Goal: Task Accomplishment & Management: Use online tool/utility

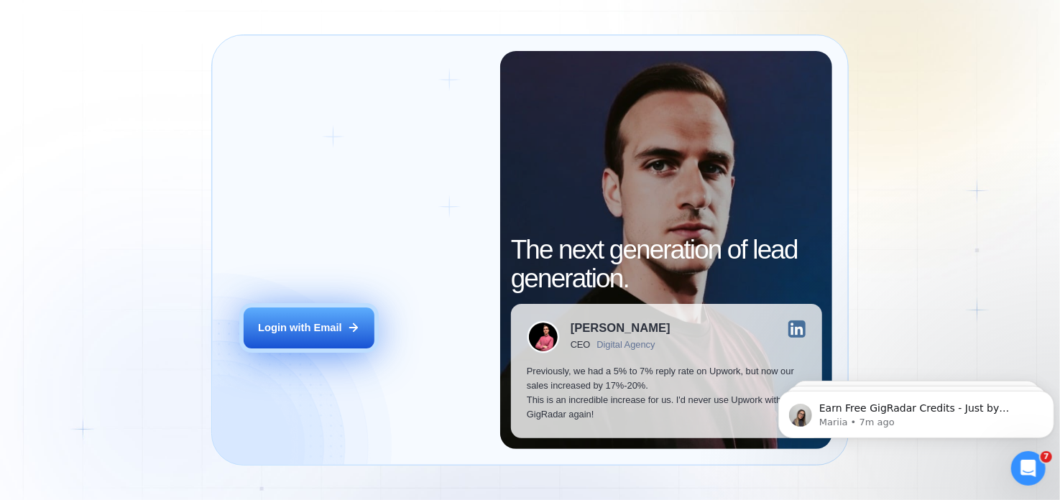
click at [321, 338] on button "Login with Email" at bounding box center [309, 328] width 131 height 41
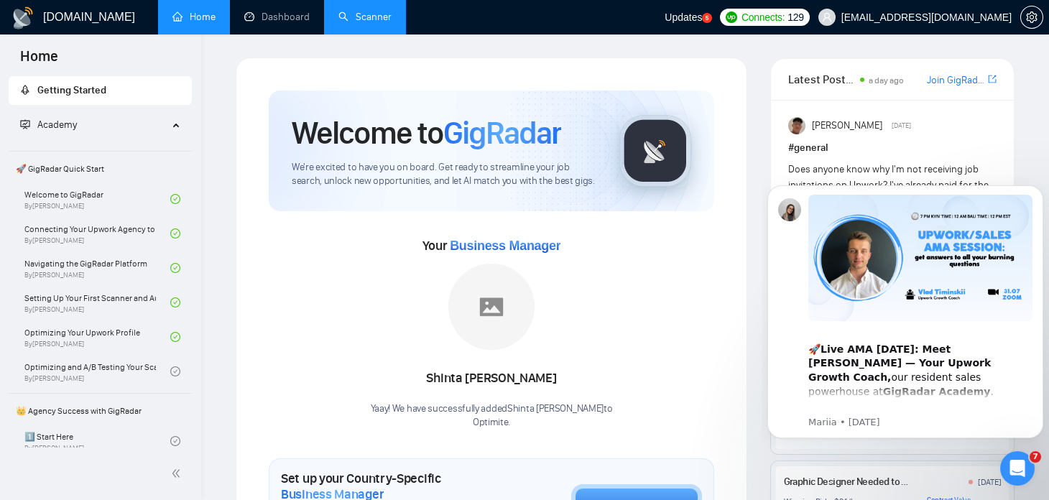
click at [373, 23] on link "Scanner" at bounding box center [364, 17] width 53 height 12
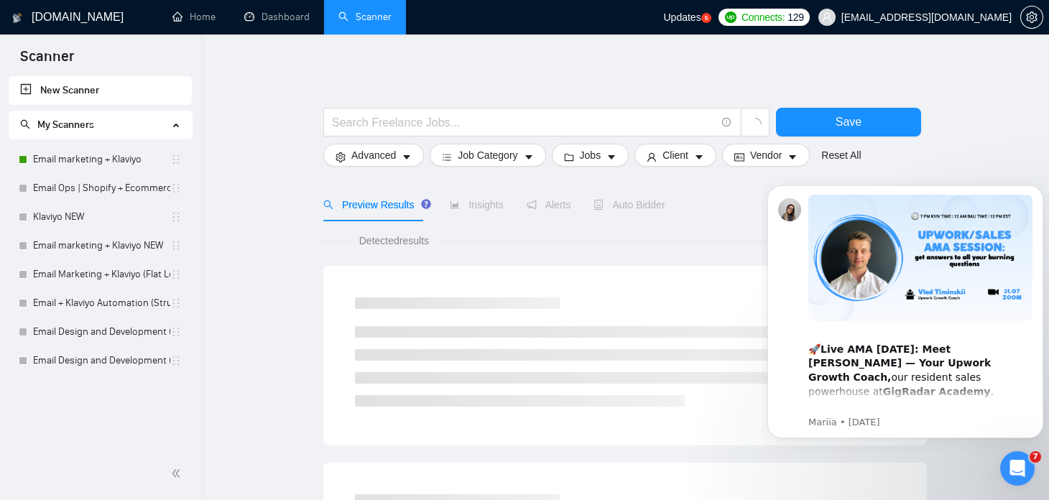
click at [1014, 465] on icon "Open Intercom Messenger" at bounding box center [1018, 469] width 24 height 24
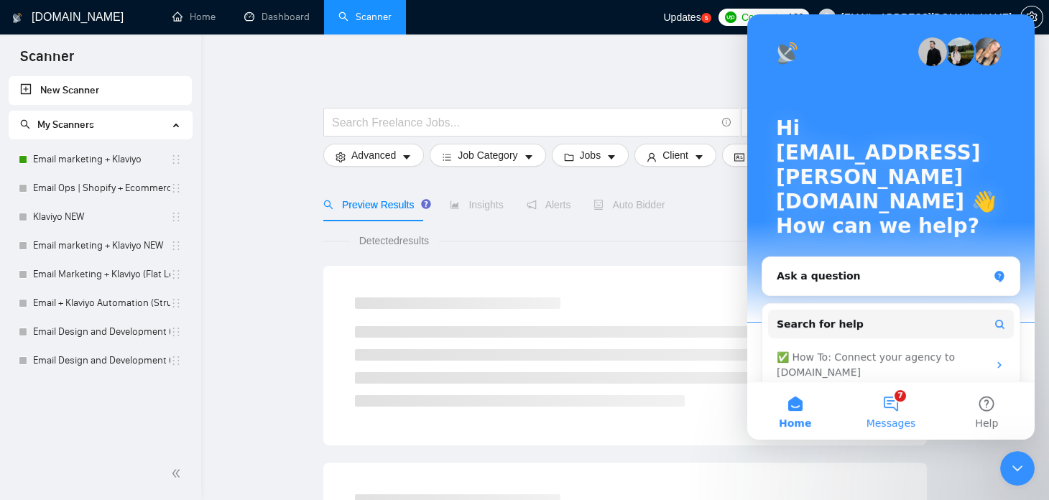
click at [907, 414] on button "7 Messages" at bounding box center [891, 410] width 96 height 57
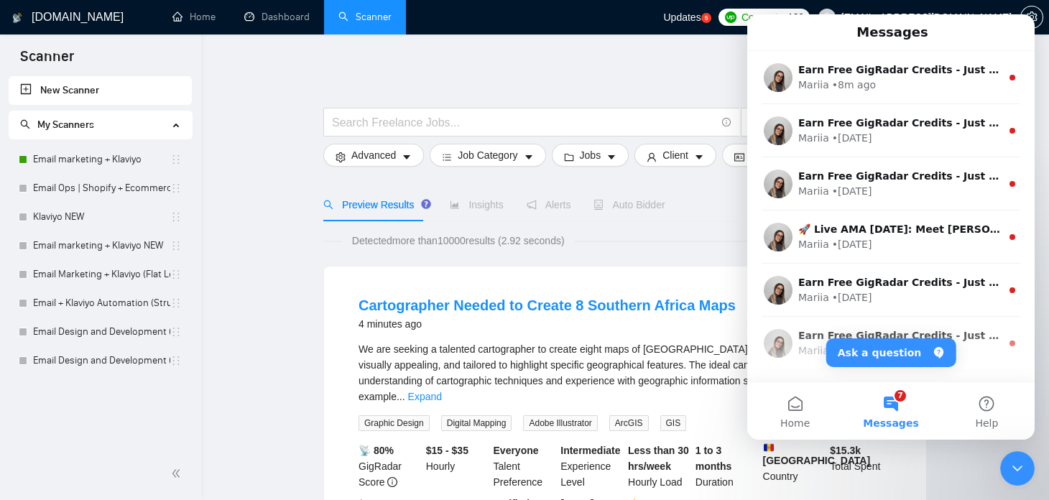
click at [180, 275] on li "Email Marketing + Klaviyo (Flat Logic)" at bounding box center [100, 274] width 183 height 29
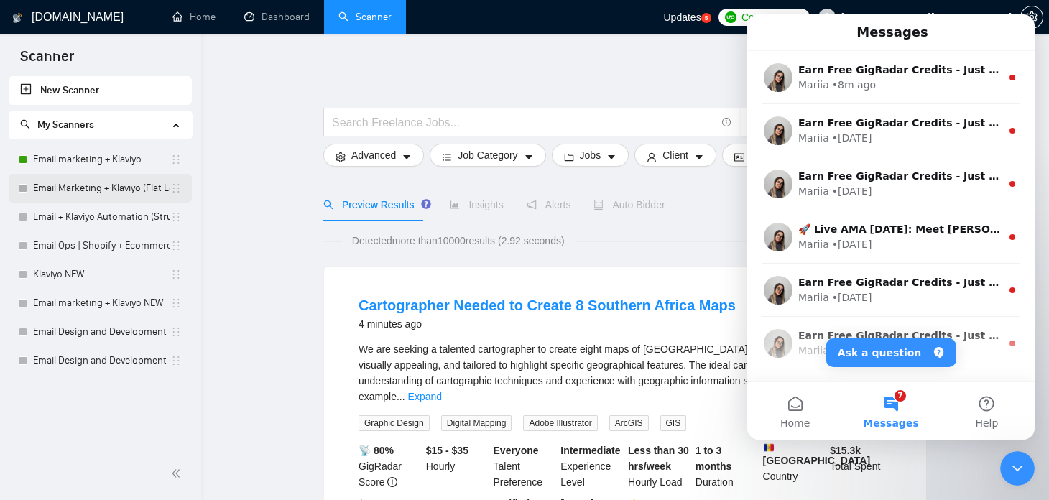
click at [109, 185] on link "Email Marketing + Klaviyo (Flat Logic)" at bounding box center [101, 188] width 137 height 29
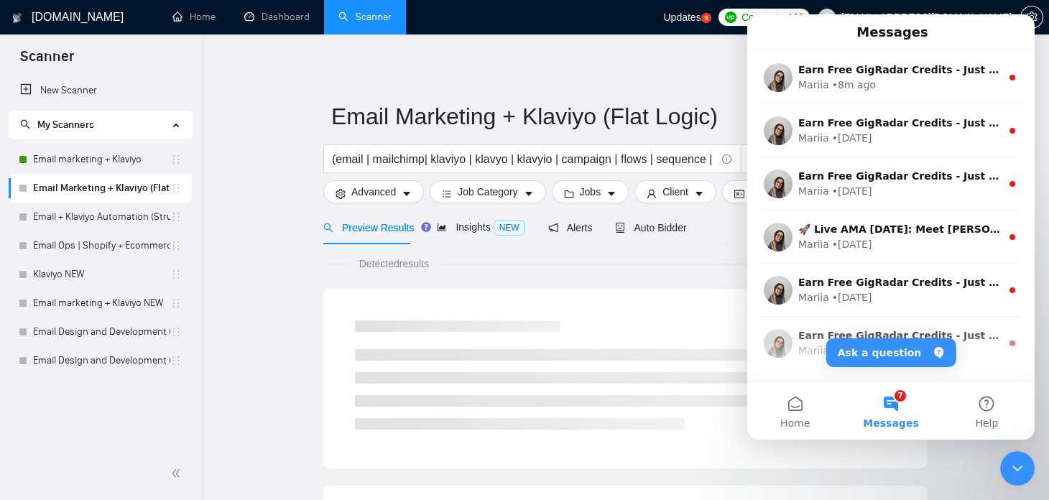
click at [1021, 464] on icon "Close Intercom Messenger" at bounding box center [1017, 468] width 17 height 17
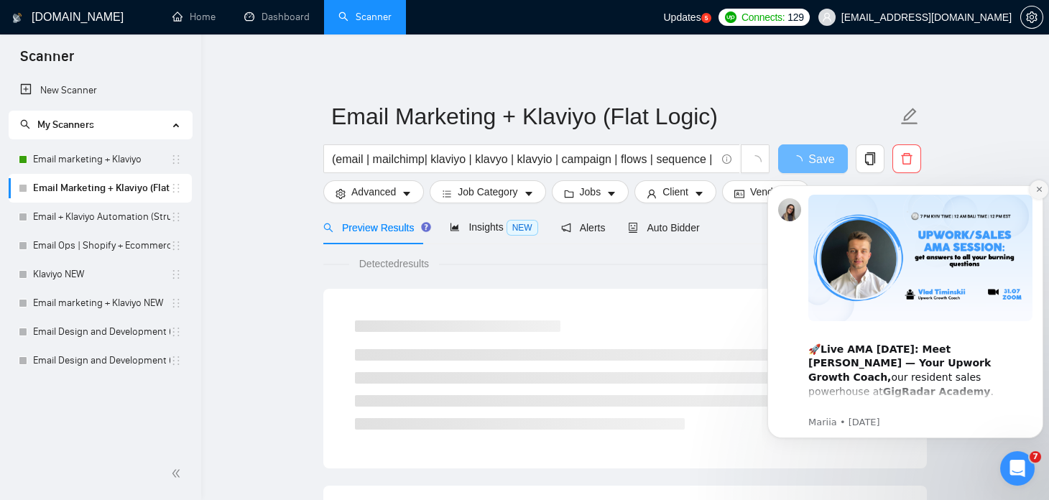
click at [1039, 190] on icon "Dismiss notification" at bounding box center [1039, 189] width 8 height 8
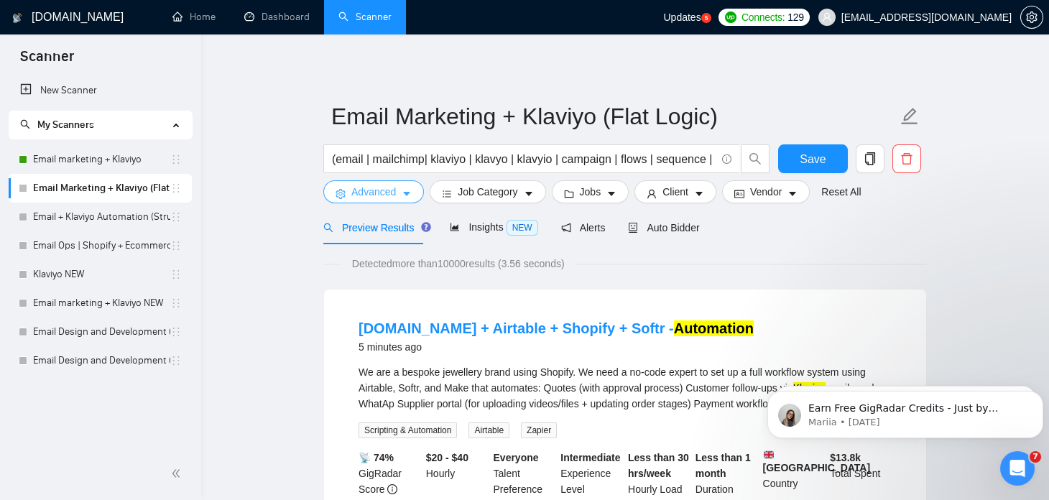
click at [404, 194] on icon "caret-down" at bounding box center [407, 194] width 10 height 10
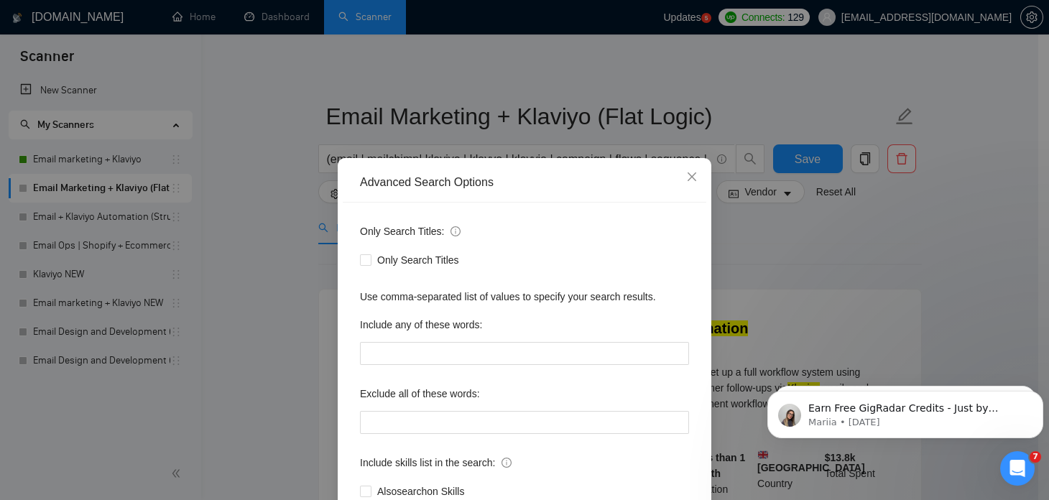
click at [278, 234] on div "Advanced Search Options Only Search Titles: Only Search Titles Use comma-separa…" at bounding box center [524, 250] width 1049 height 500
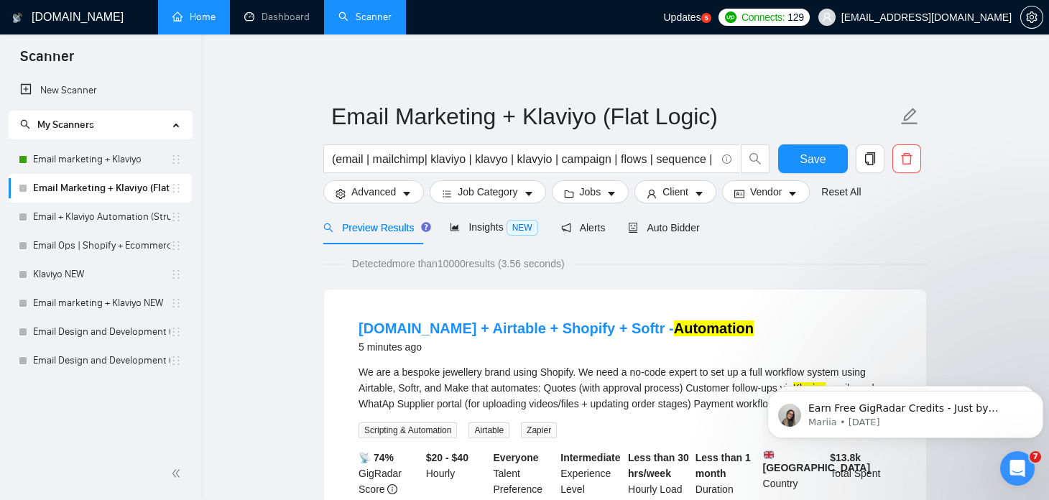
drag, startPoint x: 165, startPoint y: 0, endPoint x: 133, endPoint y: 158, distance: 161.2
click at [398, 189] on button "Advanced" at bounding box center [373, 191] width 101 height 23
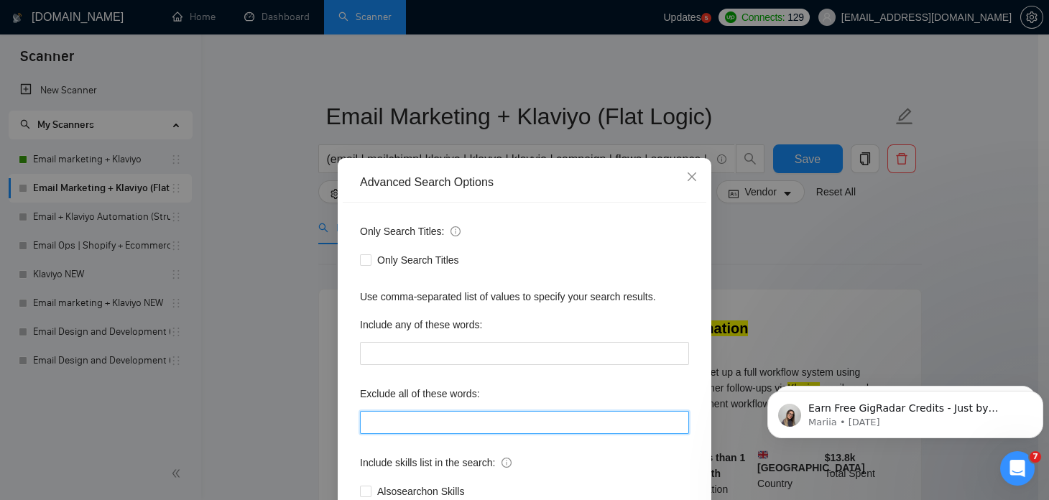
click at [412, 427] on input "text" at bounding box center [524, 422] width 329 height 23
paste input "TikTok, "Tik tok", "tik - tok", "tik-tok", "join our marketing team", "full tim…"
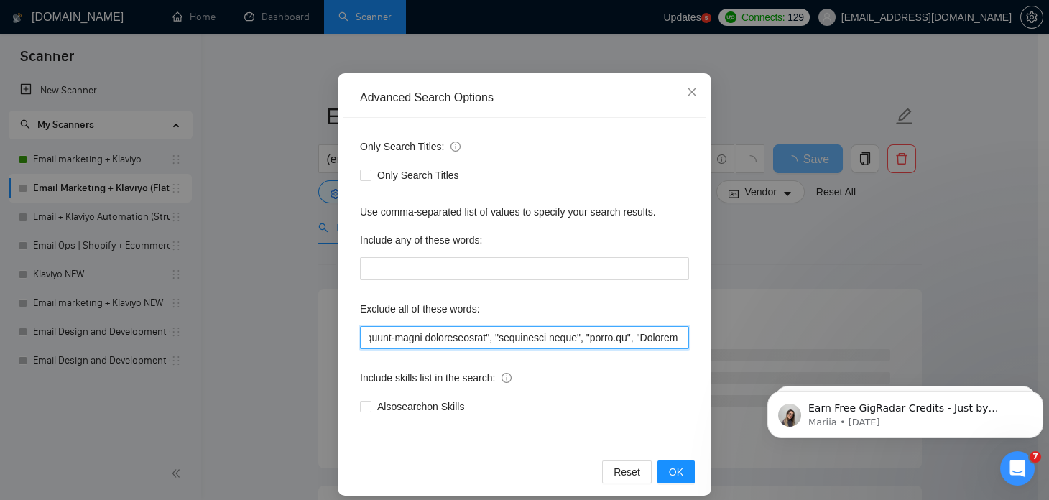
scroll to position [86, 0]
type input "TikTok, "Tik tok", "tik - tok", "tik-tok", "join our marketing team", "full tim…"
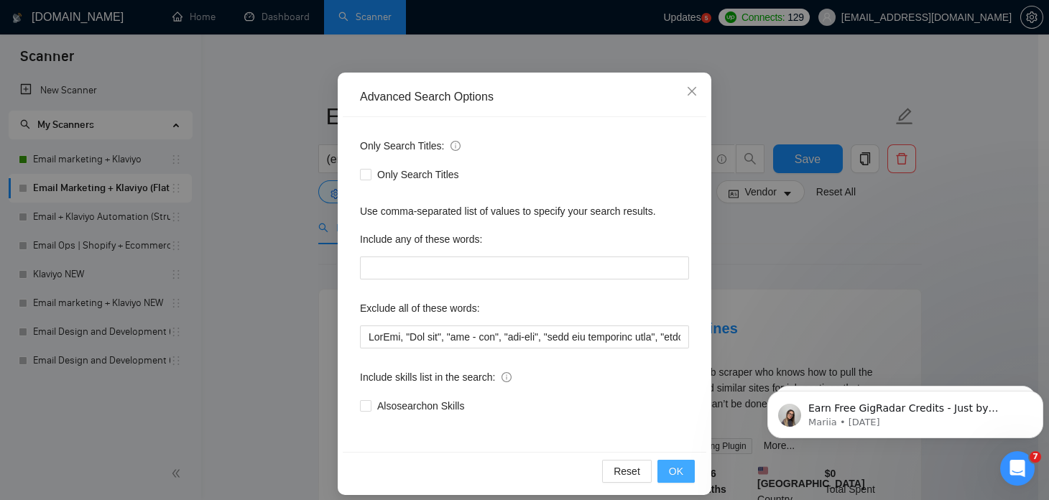
click at [679, 466] on button "OK" at bounding box center [675, 471] width 37 height 23
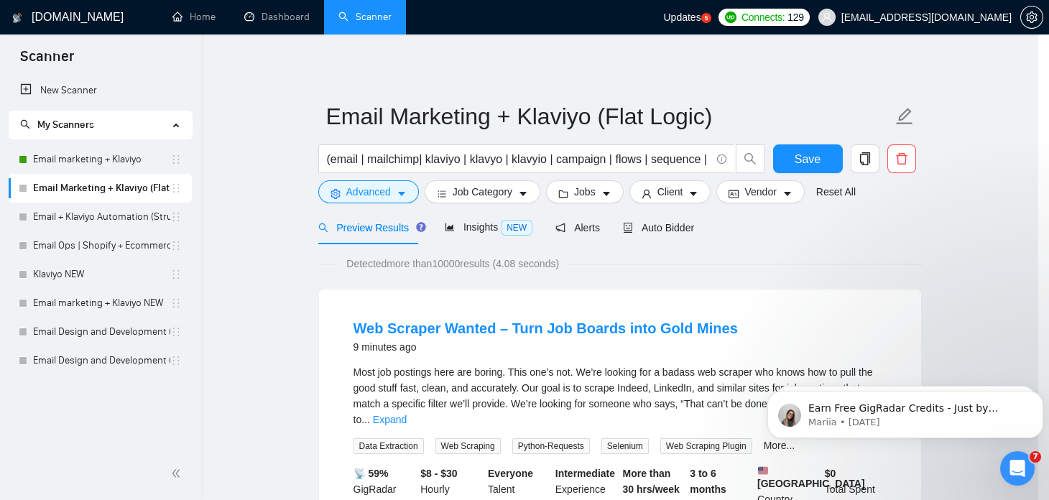
scroll to position [24, 0]
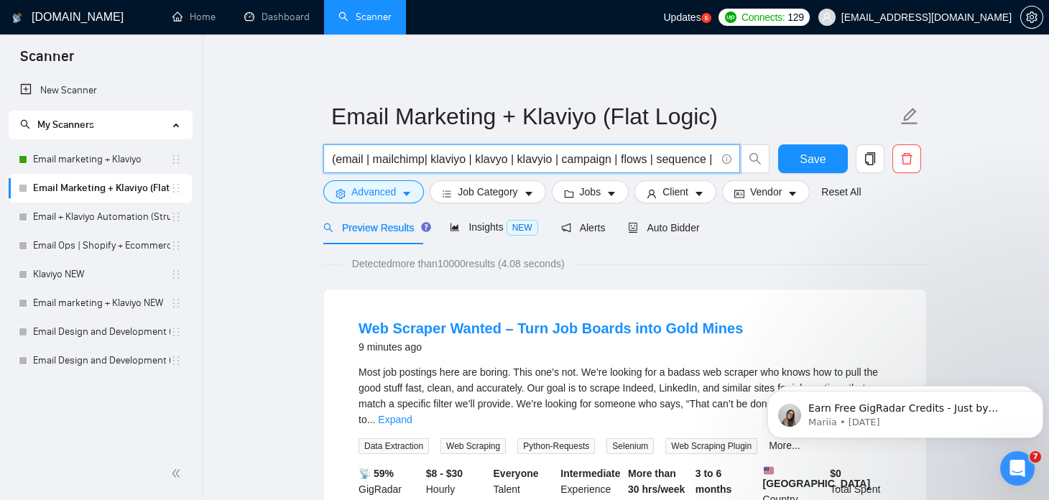
click at [448, 151] on input "(email | mailchimp| klaviyo | klavyo | klavyio | campaign | flows | sequence | …" at bounding box center [524, 159] width 384 height 18
paste input "klaviyo | mailchimp | hubspot | flows | automation | segmentation | lifecycle |…"
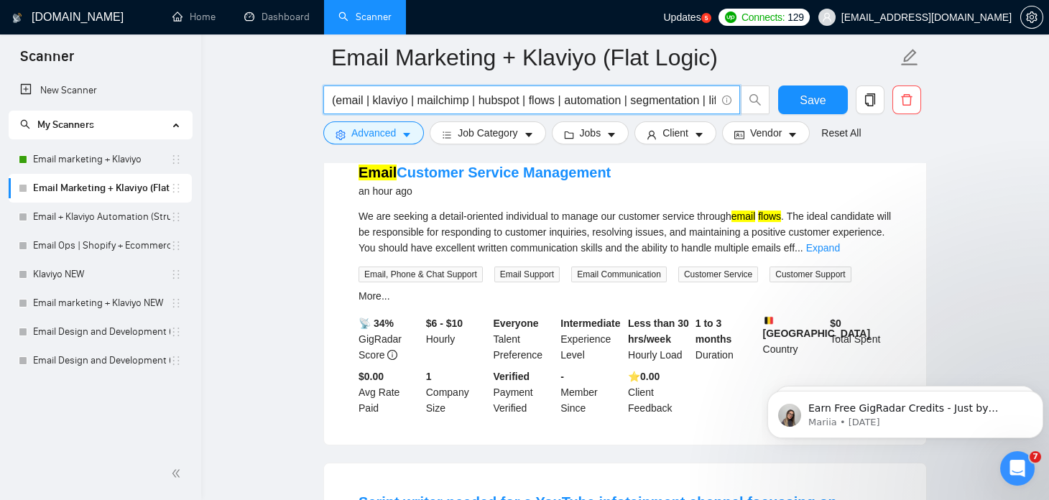
scroll to position [2924, 0]
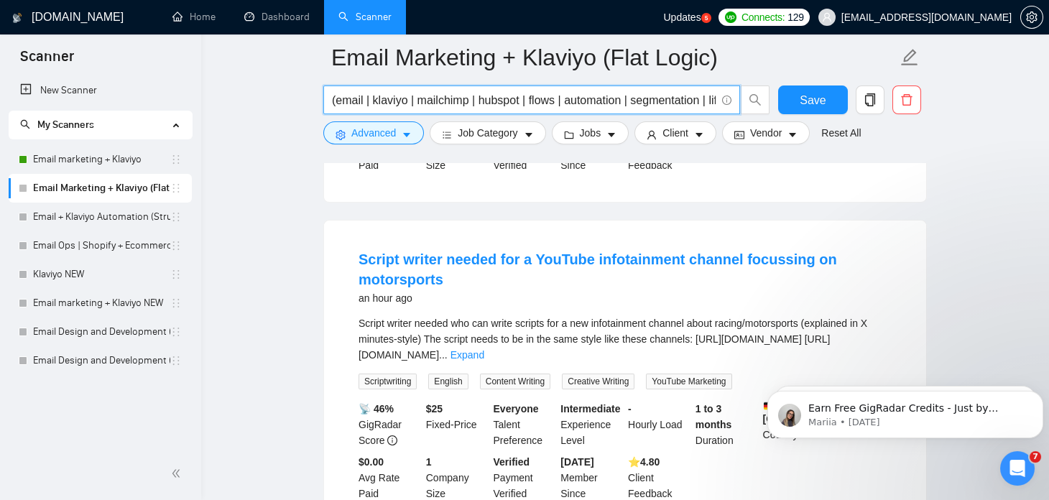
type input "(email | klaviyo | mailchimp | hubspot | flows | automation | segmentation | li…"
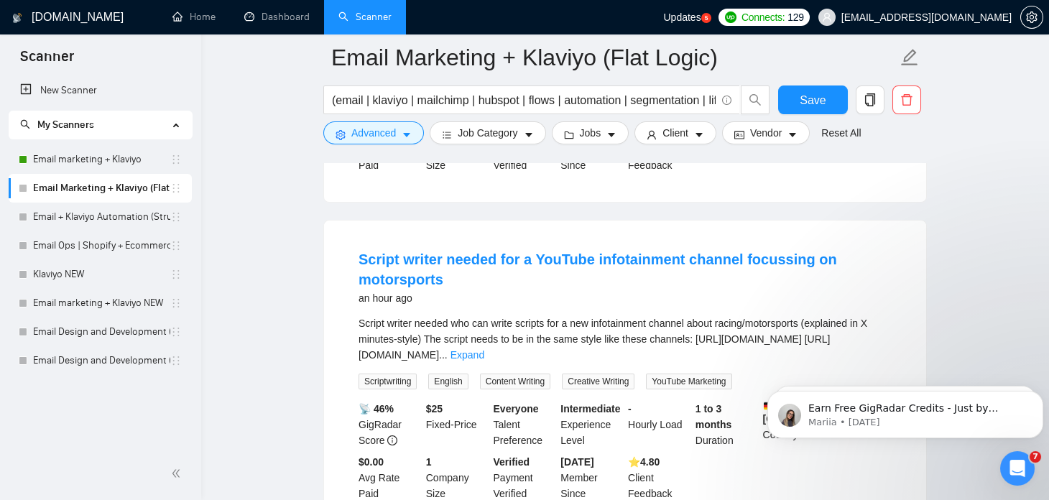
scroll to position [2945, 0]
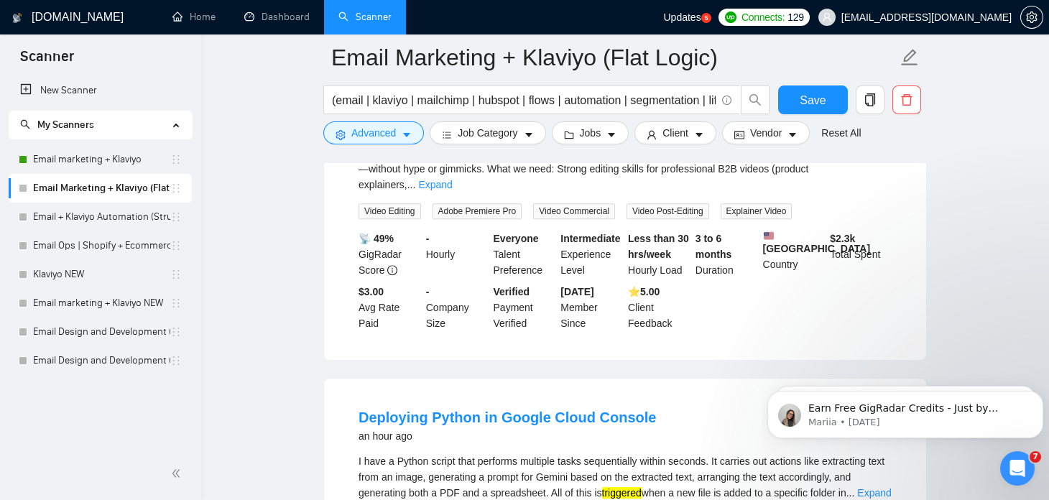
scroll to position [4376, 0]
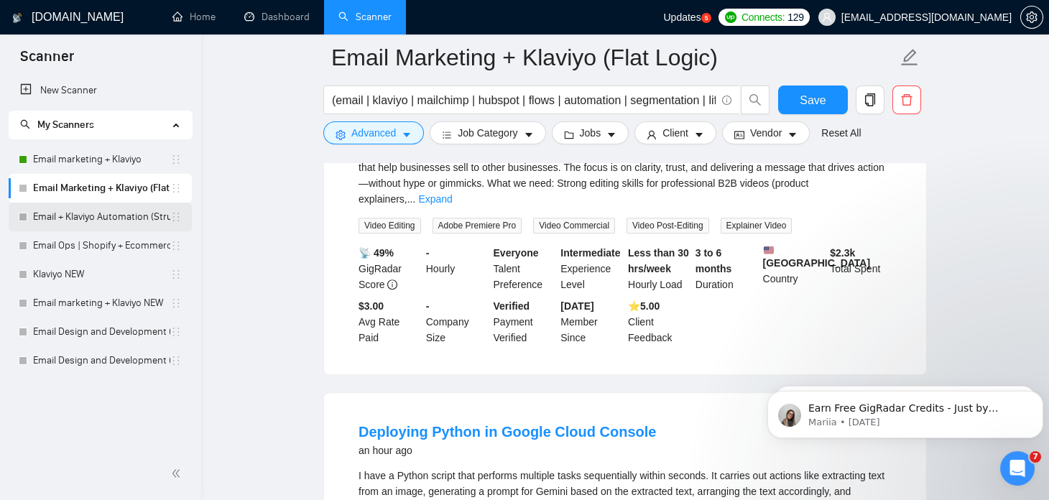
click at [116, 218] on link "Email + Klaviyo Automation (Structured Logic)" at bounding box center [101, 217] width 137 height 29
click at [408, 130] on icon "caret-down" at bounding box center [407, 135] width 10 height 10
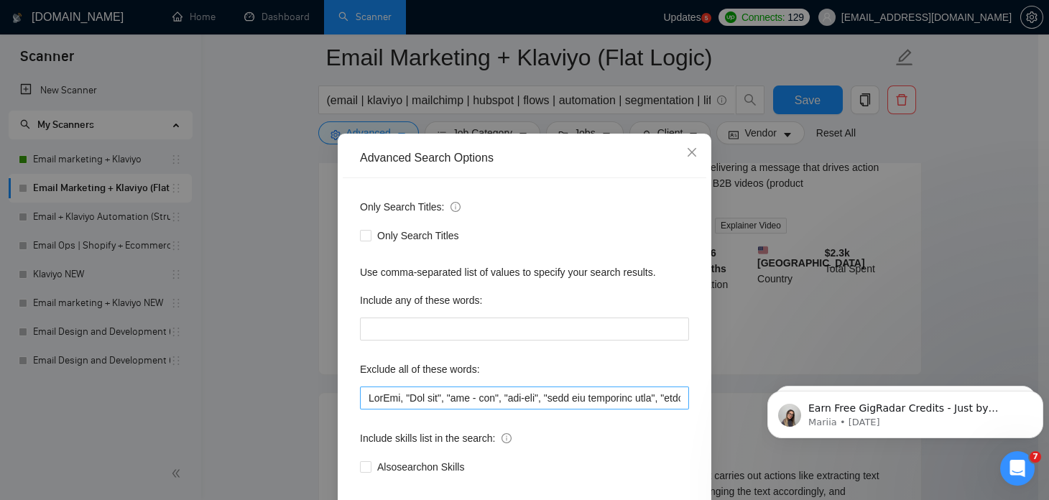
scroll to position [97, 0]
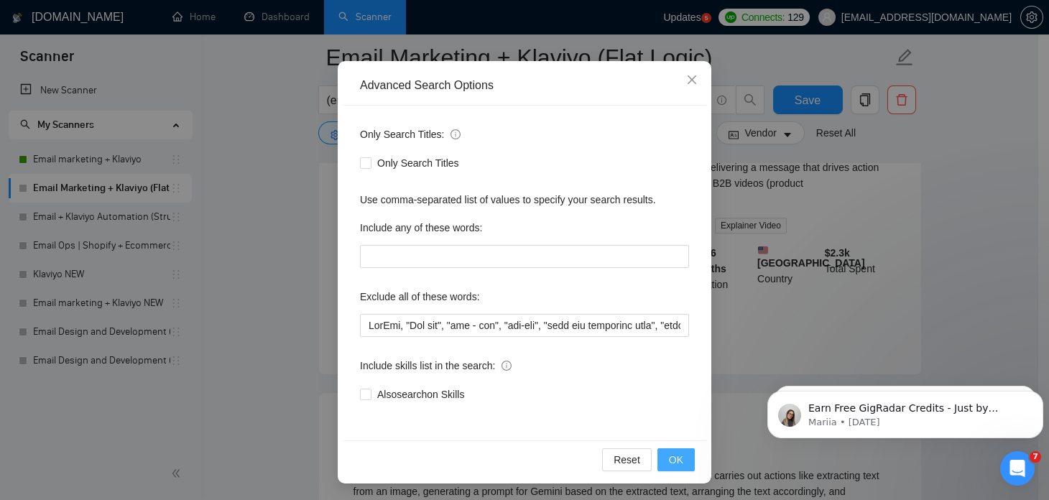
click at [674, 452] on span "OK" at bounding box center [676, 460] width 14 height 16
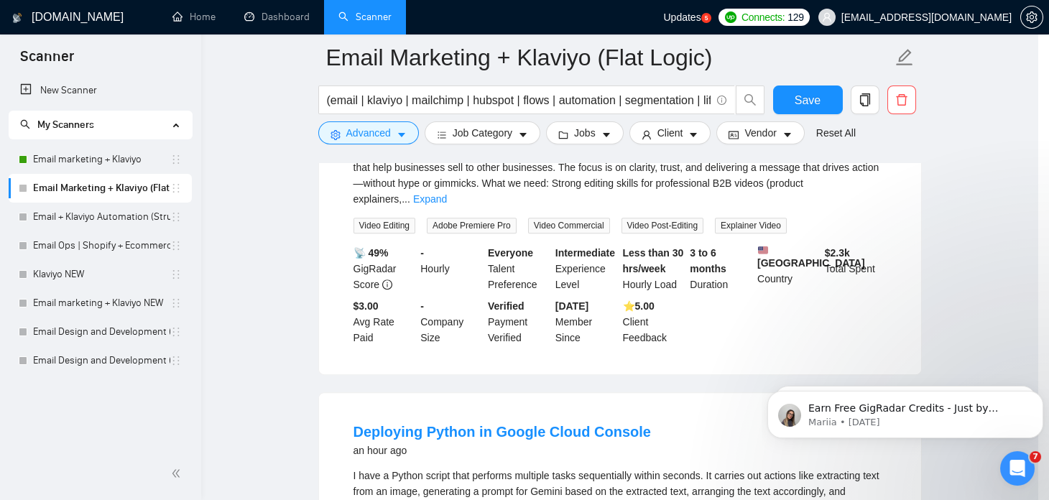
scroll to position [24, 0]
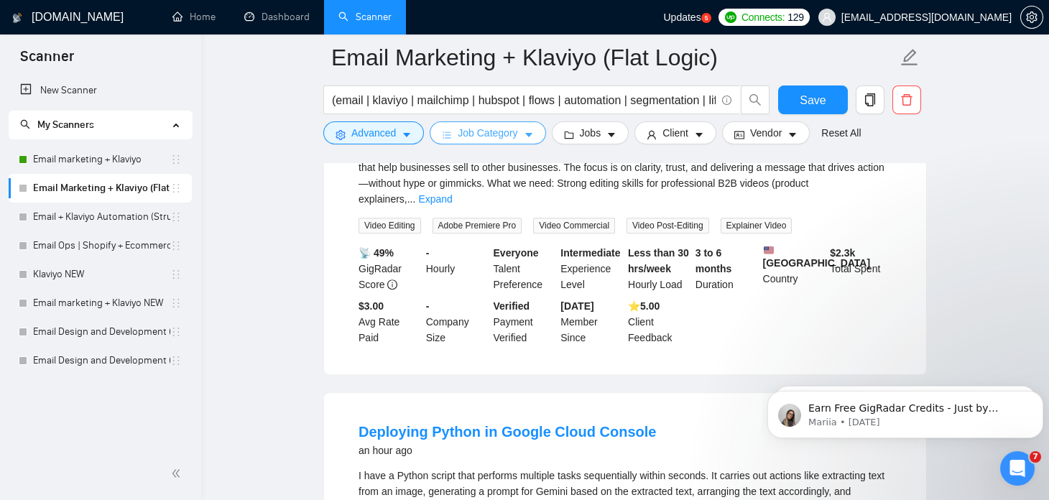
click at [514, 129] on button "Job Category" at bounding box center [488, 132] width 116 height 23
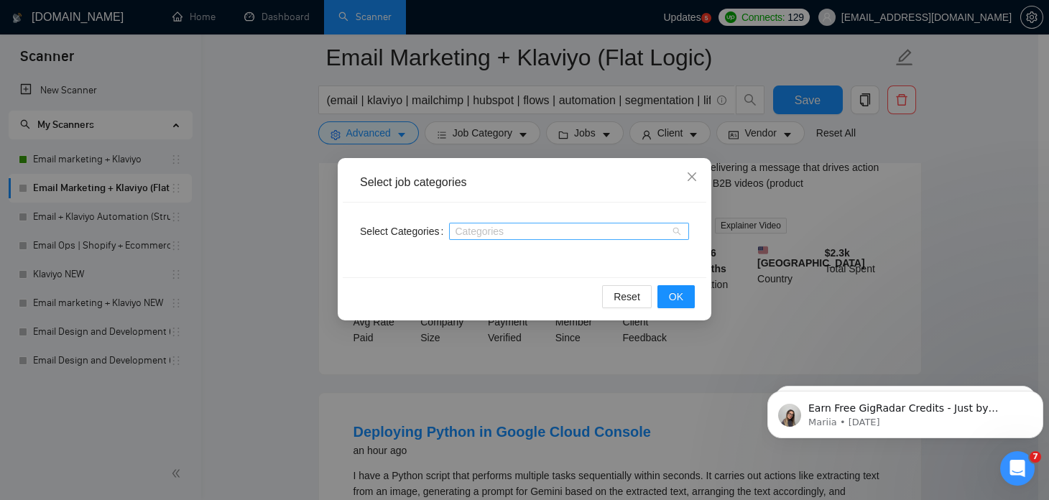
click at [555, 231] on div at bounding box center [562, 231] width 218 height 11
click at [478, 230] on div at bounding box center [562, 231] width 218 height 11
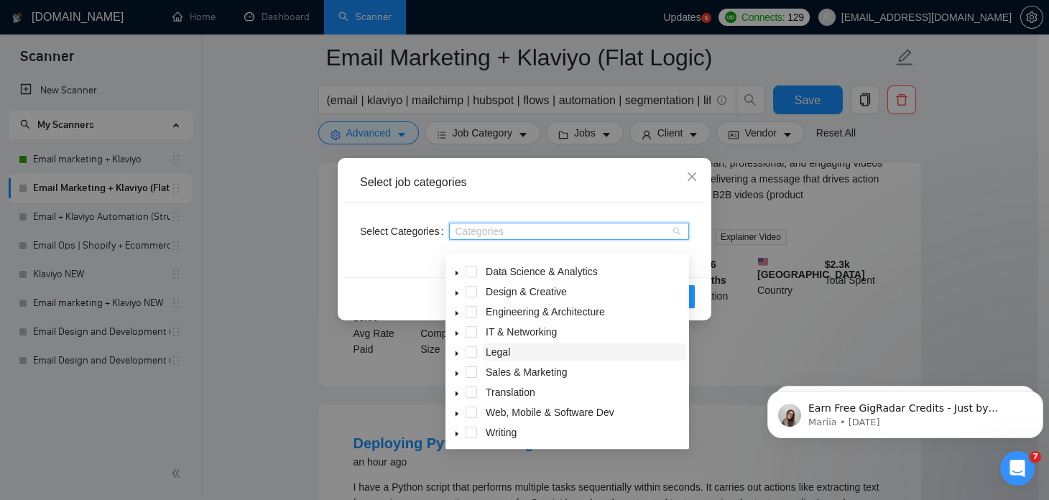
scroll to position [57, 0]
click at [456, 374] on icon "caret-down" at bounding box center [457, 373] width 3 height 5
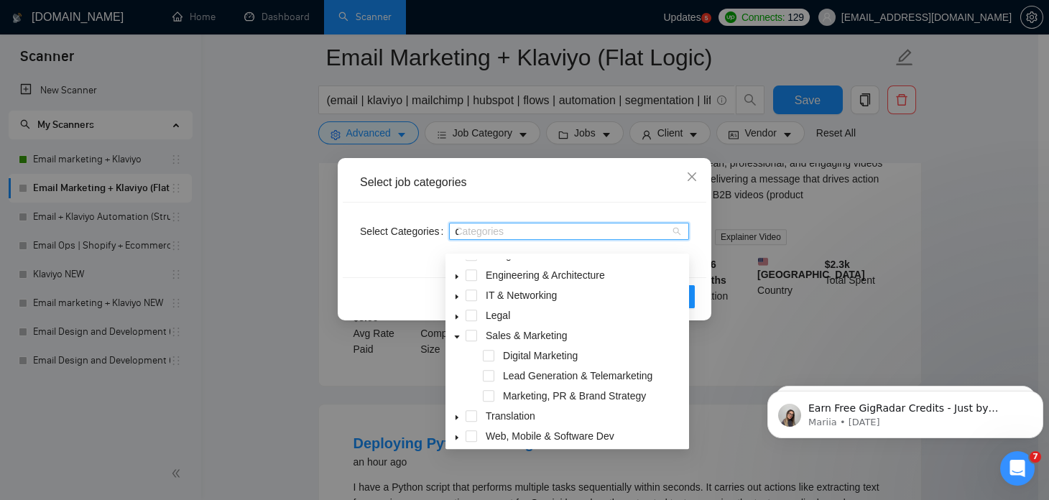
scroll to position [37, 0]
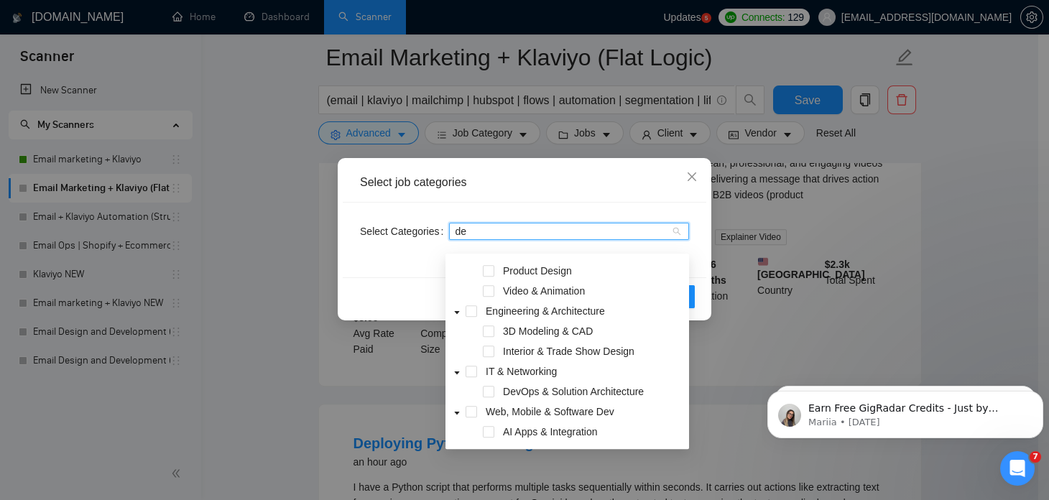
type input "d"
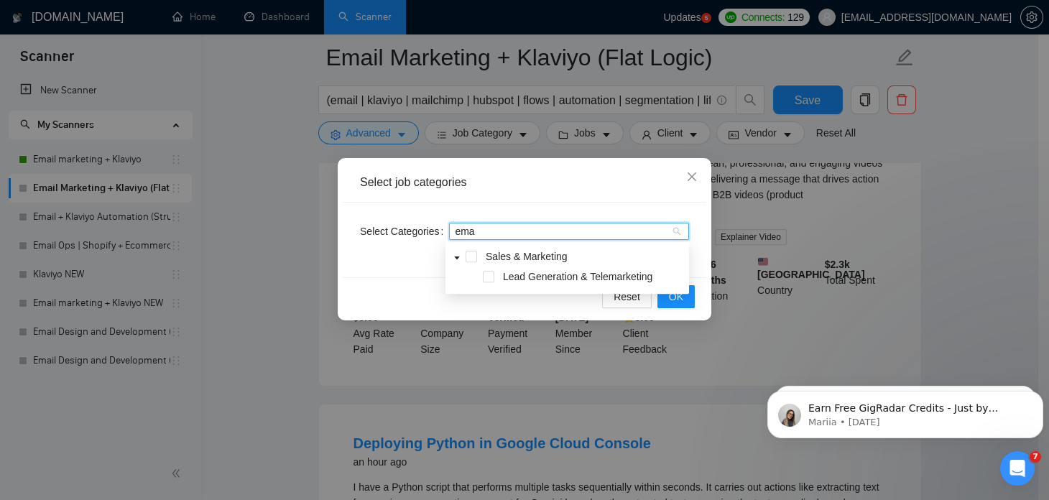
scroll to position [0, 0]
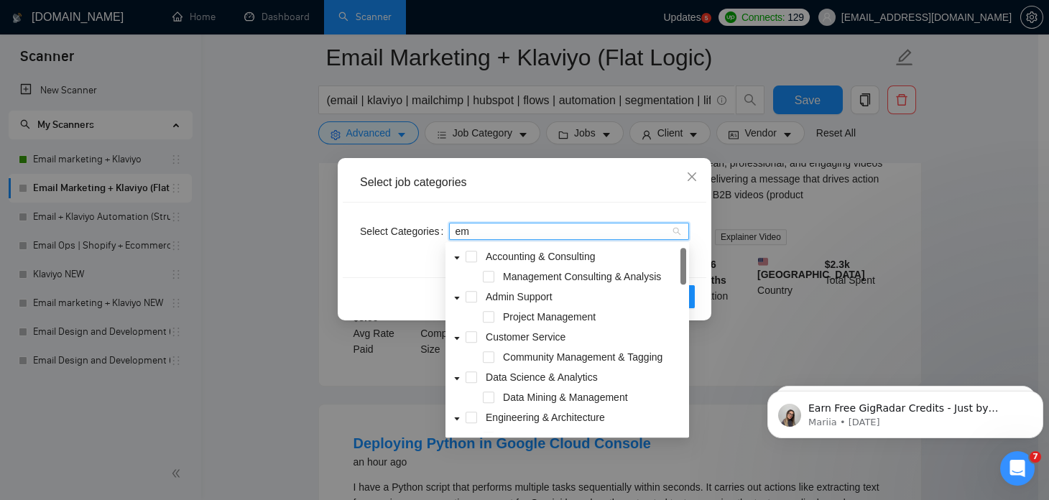
type input "e"
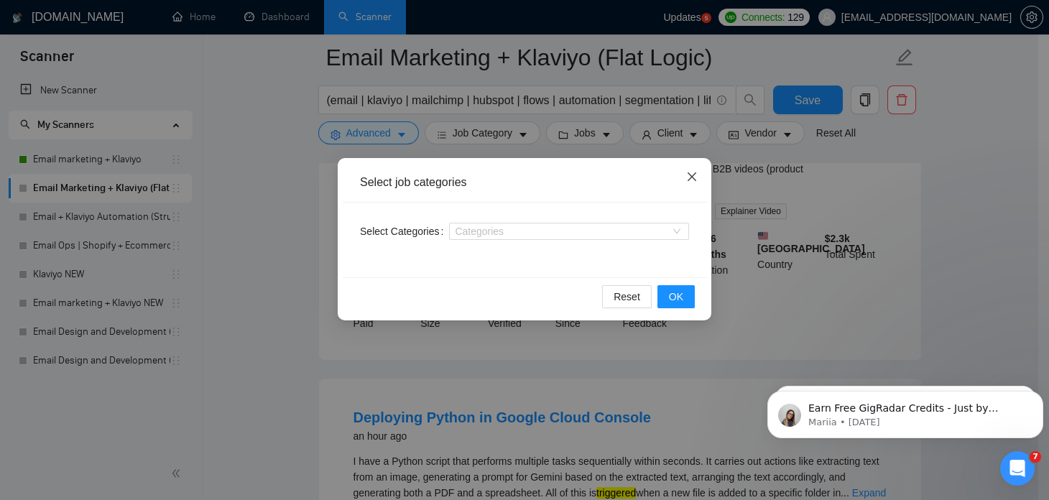
click at [688, 176] on icon "close" at bounding box center [691, 176] width 11 height 11
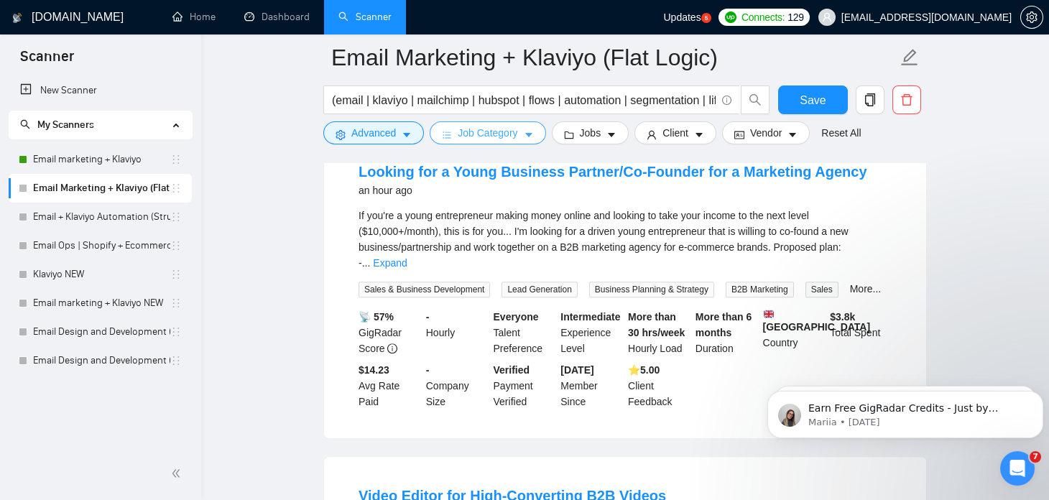
scroll to position [3976, 0]
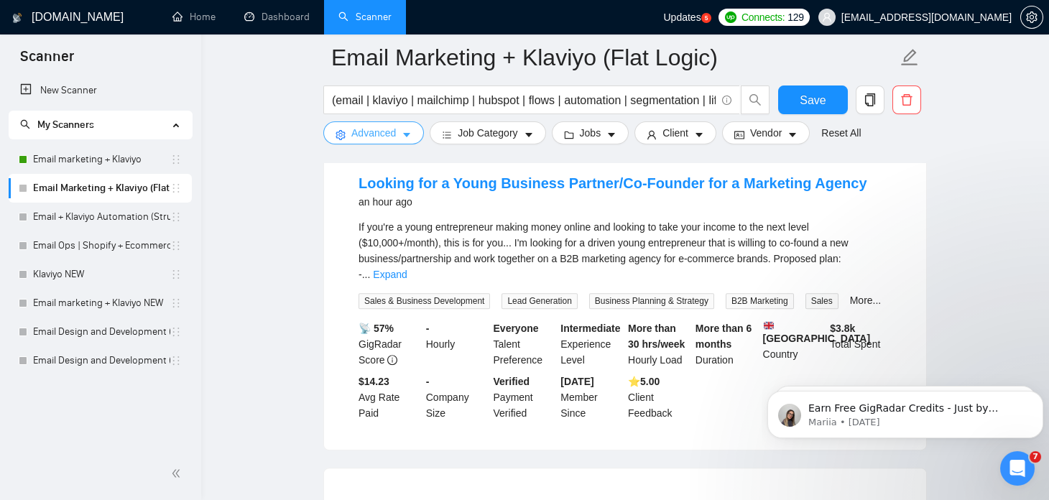
click at [405, 137] on icon "caret-down" at bounding box center [407, 135] width 10 height 10
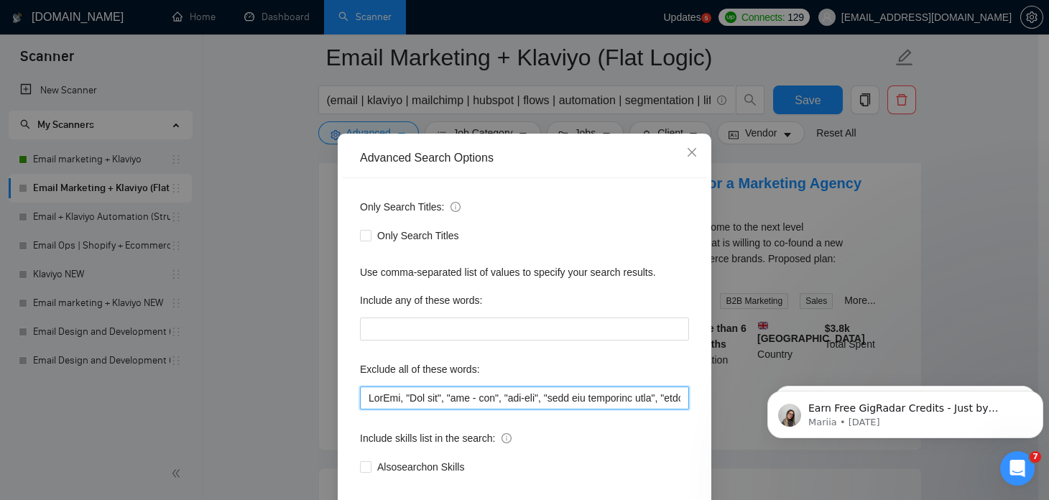
click at [509, 410] on input "text" at bounding box center [524, 398] width 329 height 23
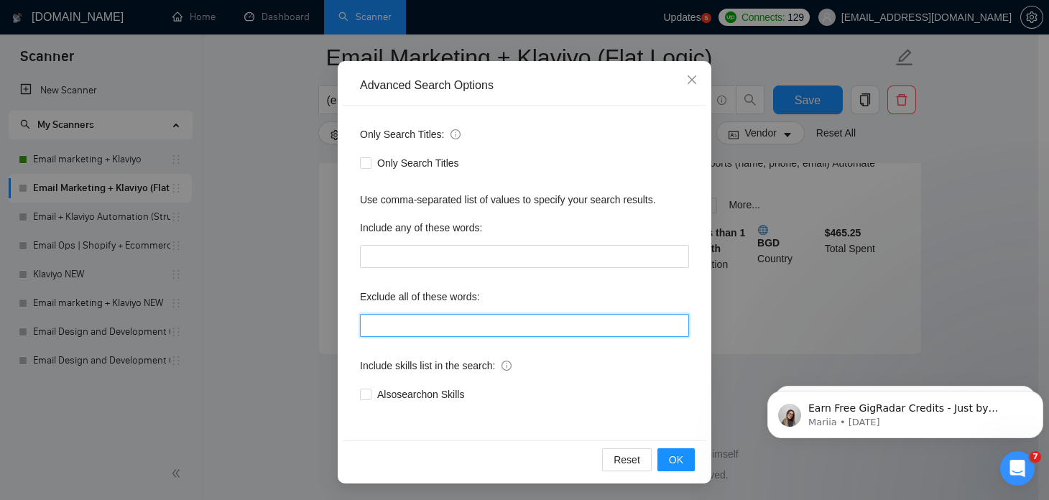
scroll to position [3143, 0]
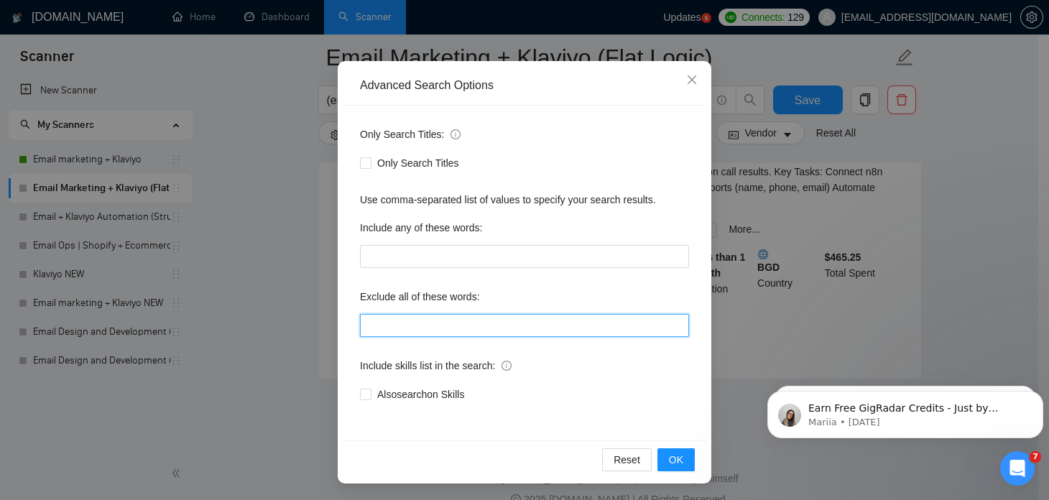
paste input "TikTok, "Tik tok", "tik - tok", "tik-tok", "join our marketing team", "full tim…"
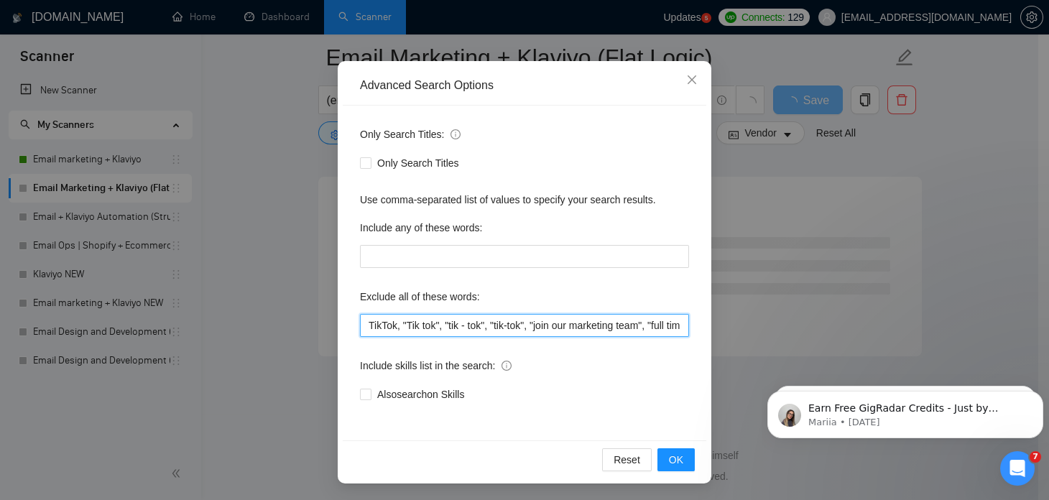
scroll to position [0, 0]
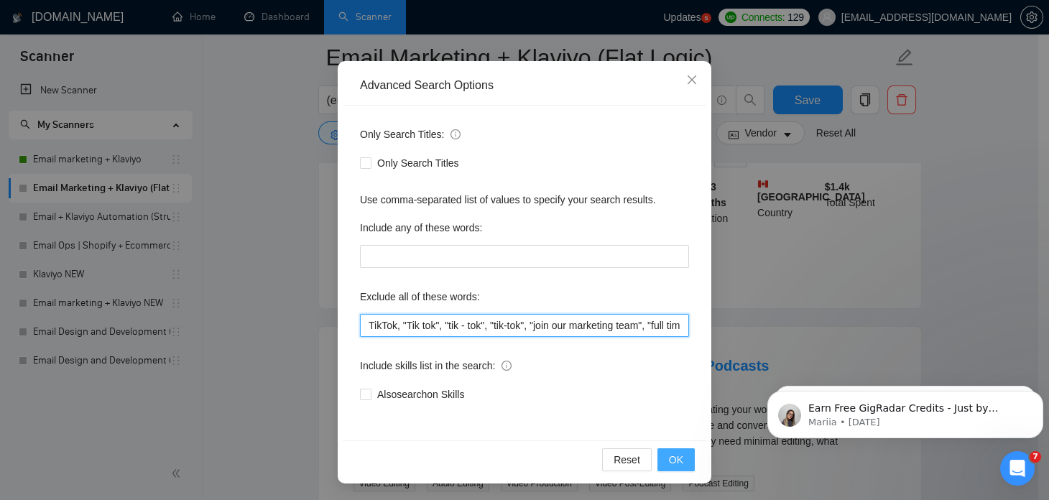
type input "TikTok, "Tik tok", "tik - tok", "tik-tok", "join our marketing team", "full tim…"
click at [670, 466] on span "OK" at bounding box center [676, 460] width 14 height 16
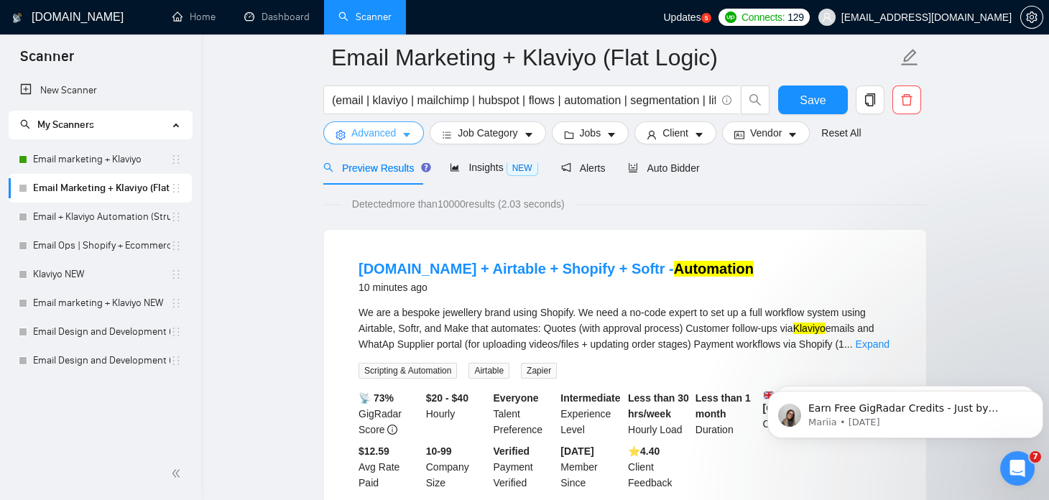
scroll to position [70, 0]
click at [670, 129] on span "Client" at bounding box center [675, 133] width 26 height 16
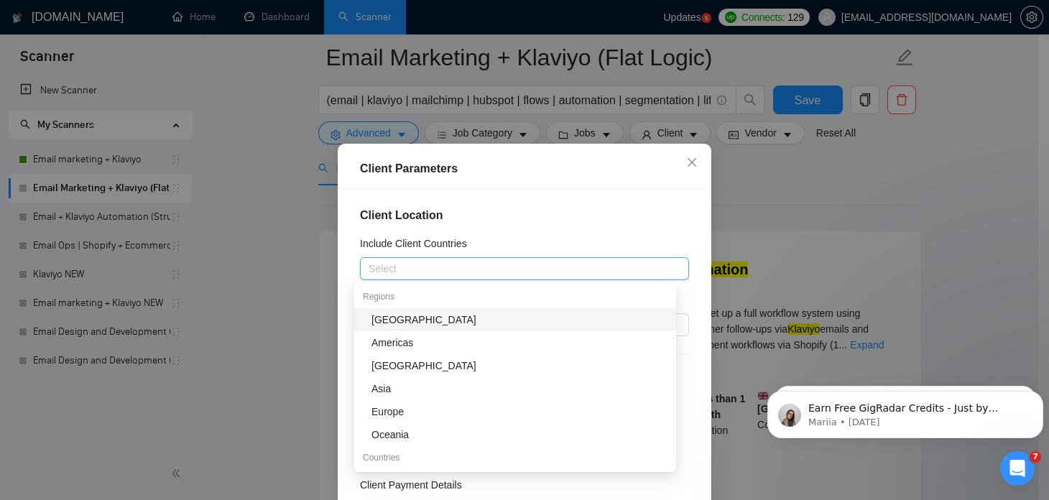
click at [393, 267] on div at bounding box center [518, 268] width 308 height 17
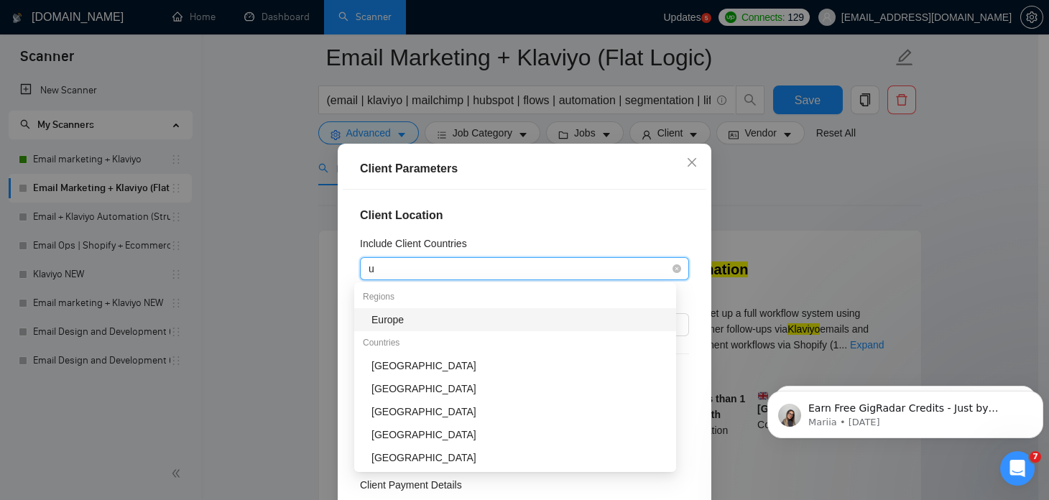
type input "un"
click at [426, 321] on div "United States" at bounding box center [519, 320] width 296 height 16
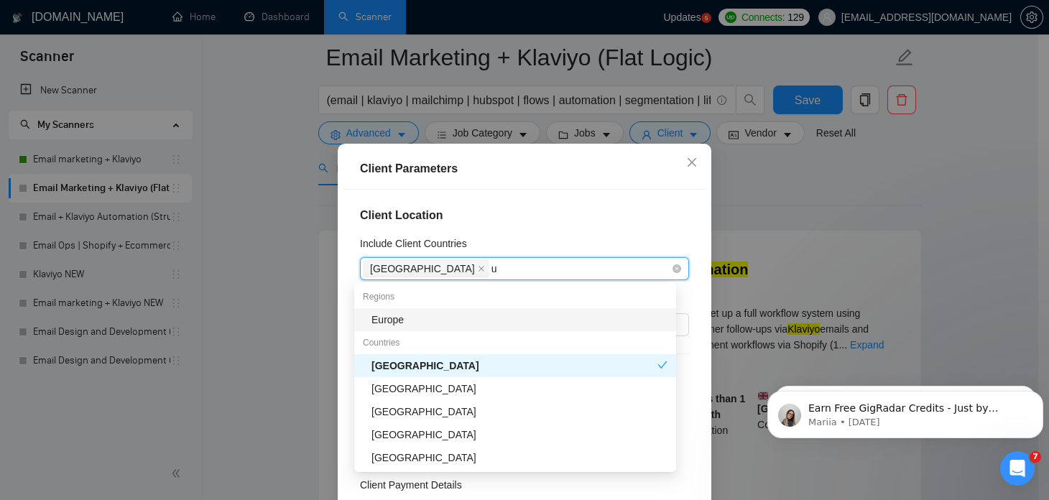
type input "un"
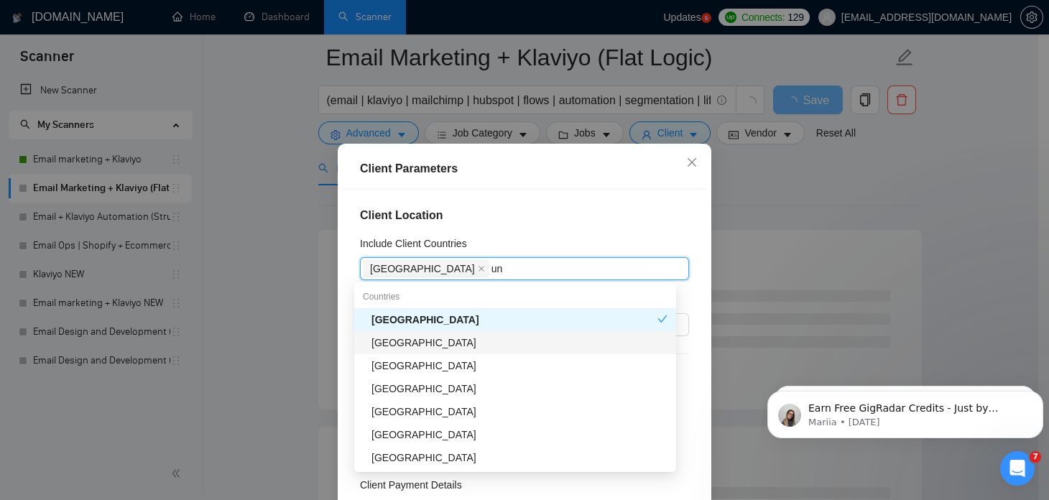
click at [445, 346] on div "United Kingdom" at bounding box center [519, 343] width 296 height 16
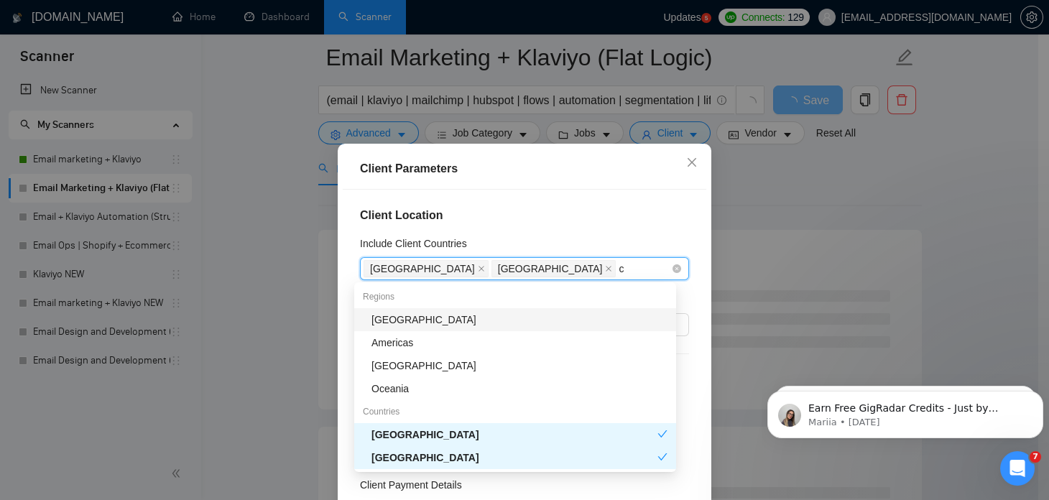
type input "ca"
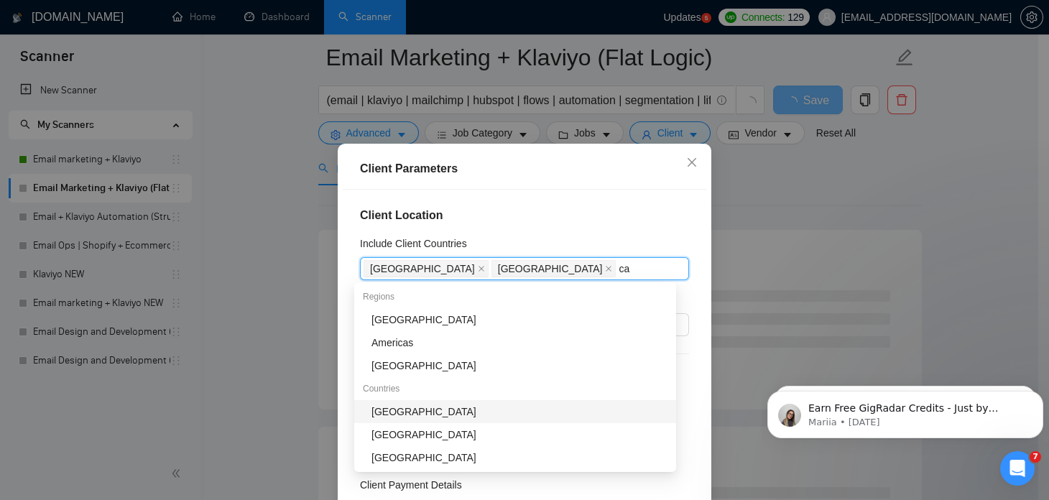
click at [431, 415] on div "Canada" at bounding box center [519, 412] width 296 height 16
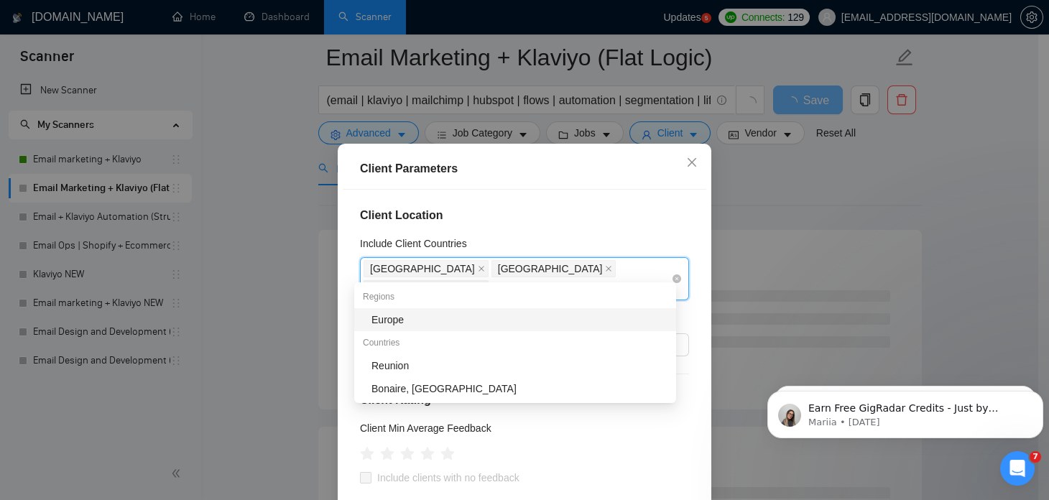
type input "eur"
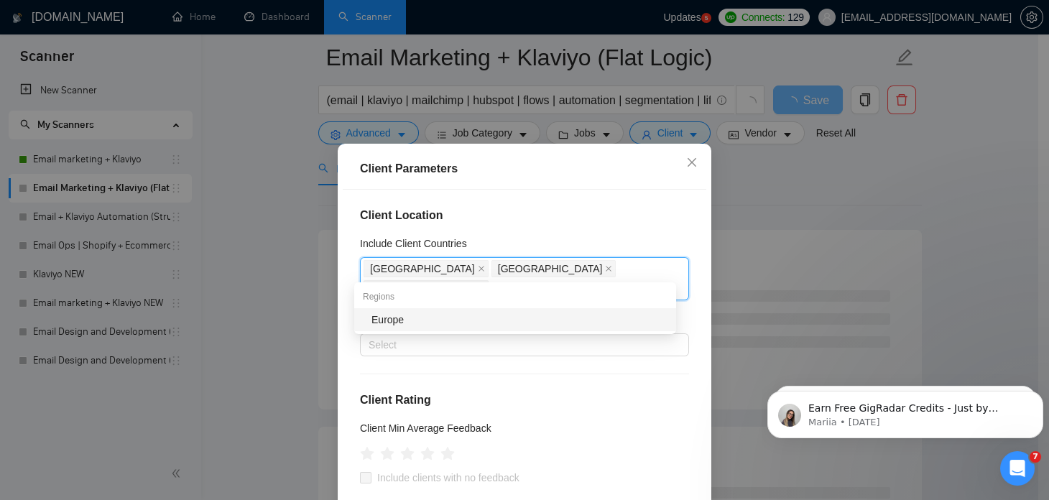
click at [568, 323] on div "Europe" at bounding box center [519, 320] width 296 height 16
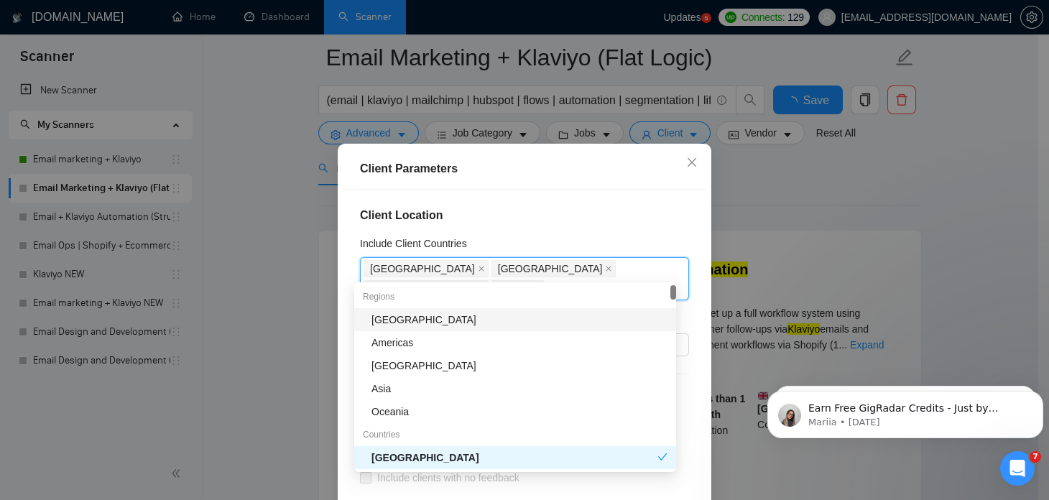
type input "au"
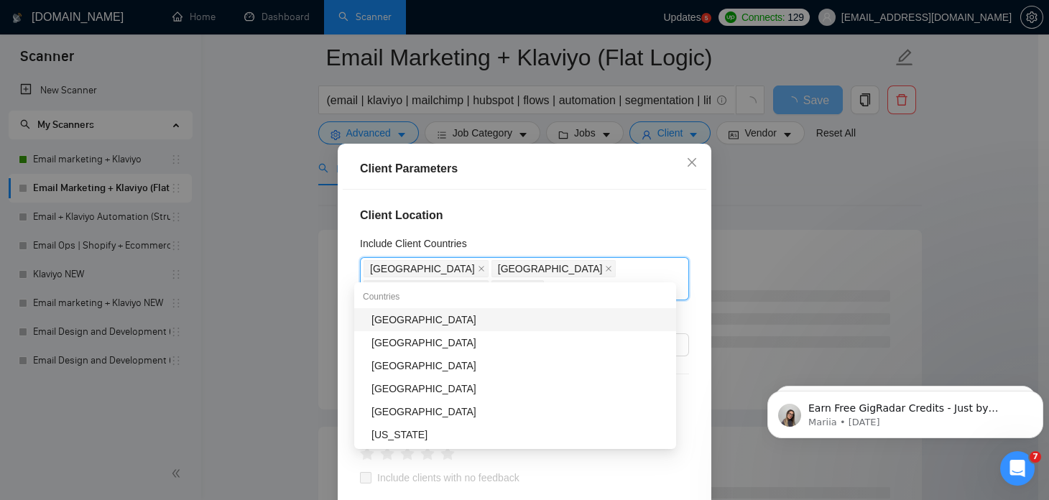
click at [568, 323] on div "Australia" at bounding box center [519, 320] width 296 height 16
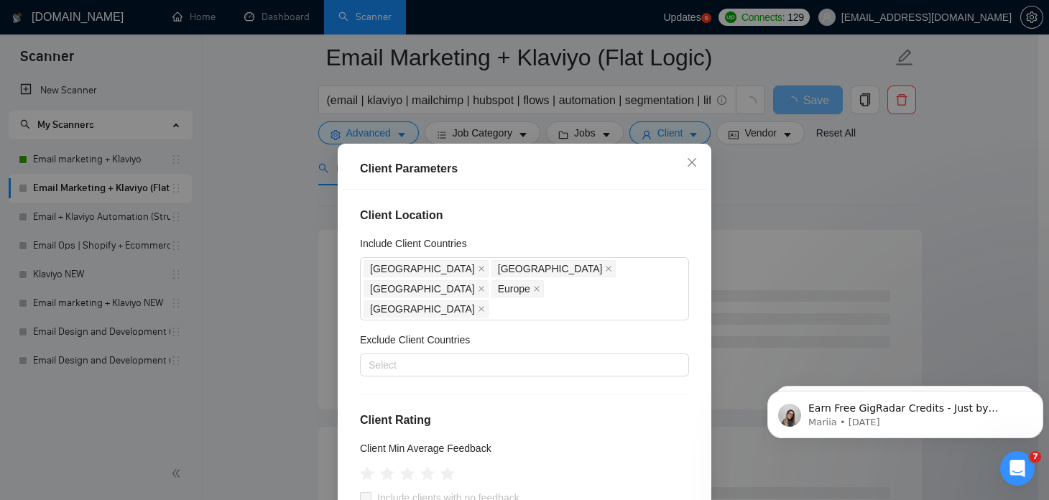
click at [343, 332] on div "Client Location Include Client Countries United States United Kingdom Canada Eu…" at bounding box center [525, 365] width 364 height 350
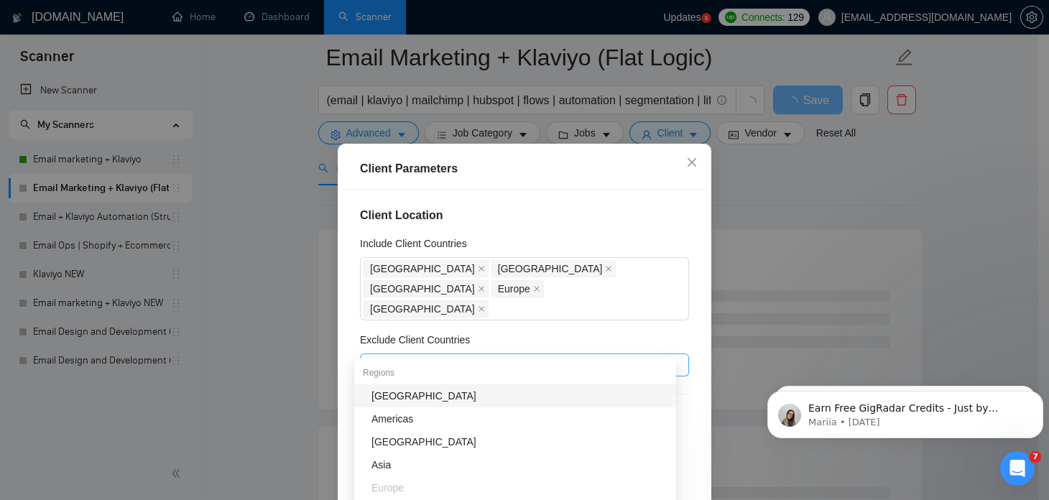
click at [407, 356] on div at bounding box center [518, 364] width 308 height 17
type input "afr"
click at [440, 403] on div "Africa" at bounding box center [519, 396] width 296 height 16
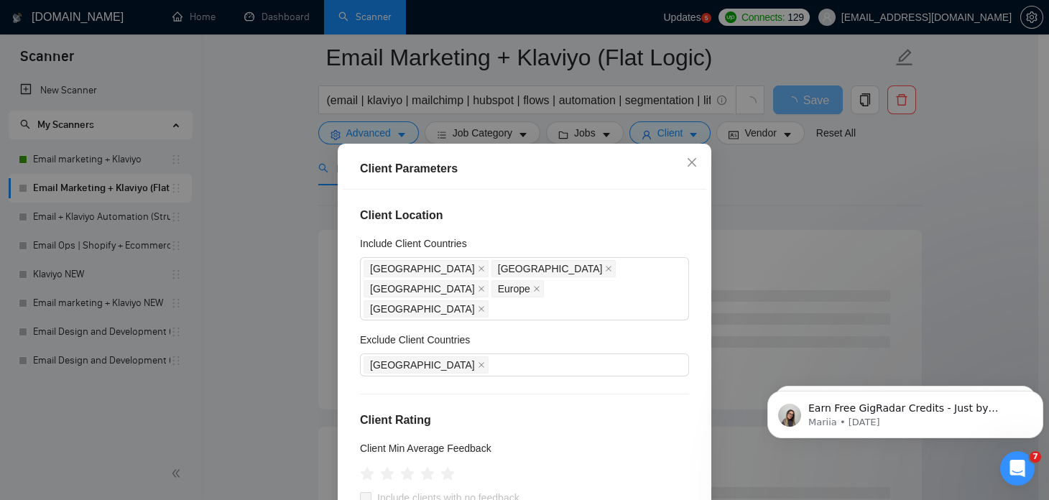
click at [348, 360] on div "Client Location Include Client Countries United States United Kingdom Canada Eu…" at bounding box center [525, 365] width 364 height 350
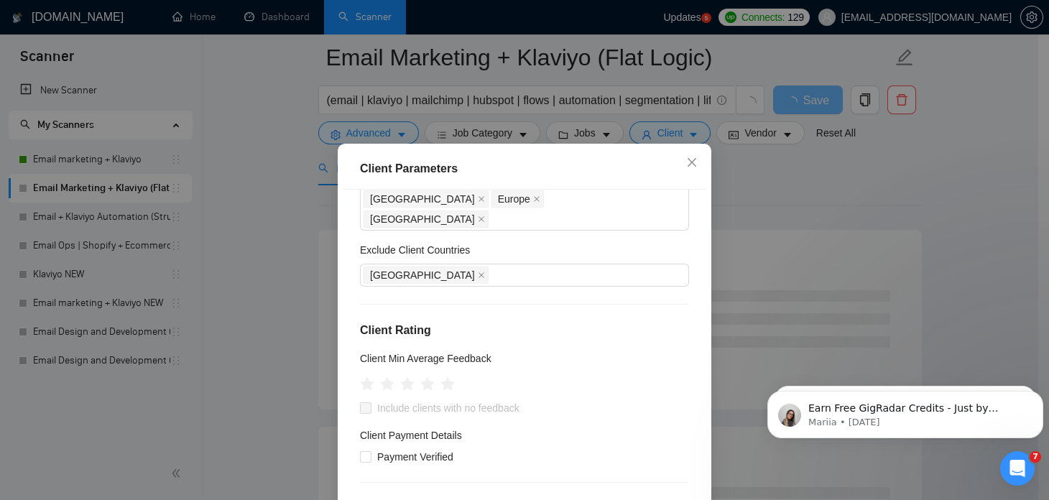
scroll to position [91, 0]
click at [424, 376] on icon "star" at bounding box center [427, 383] width 15 height 14
click at [364, 402] on input "Include clients with no feedback" at bounding box center [365, 407] width 10 height 10
checkbox input "true"
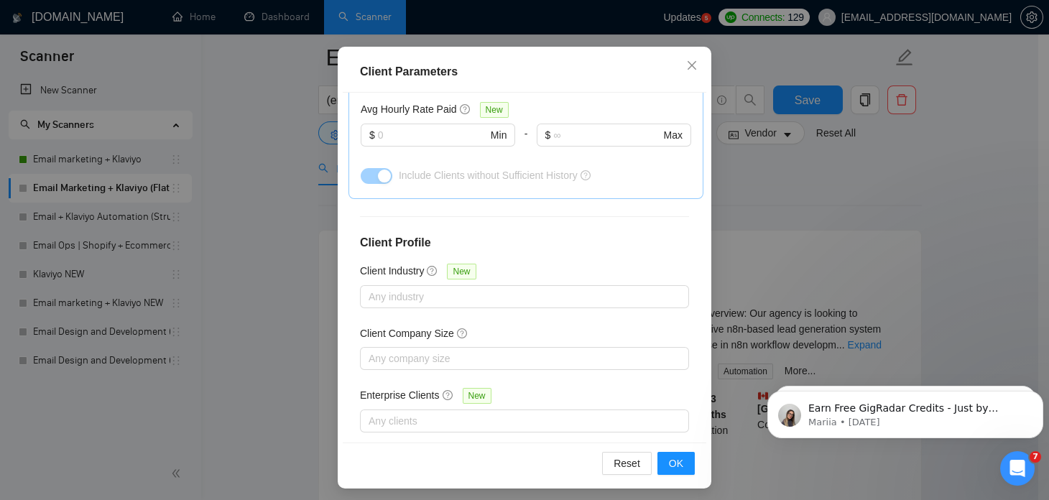
scroll to position [102, 0]
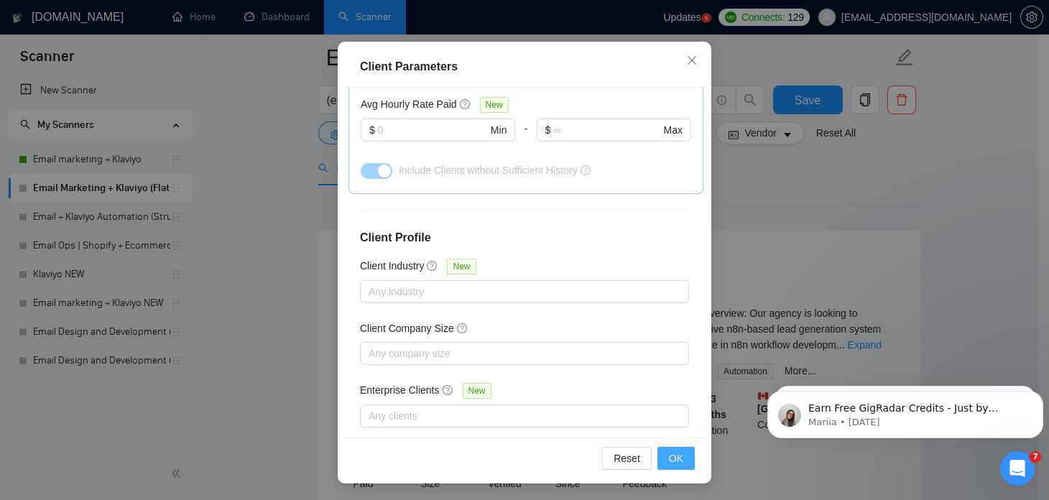
click at [669, 458] on span "OK" at bounding box center [676, 459] width 14 height 16
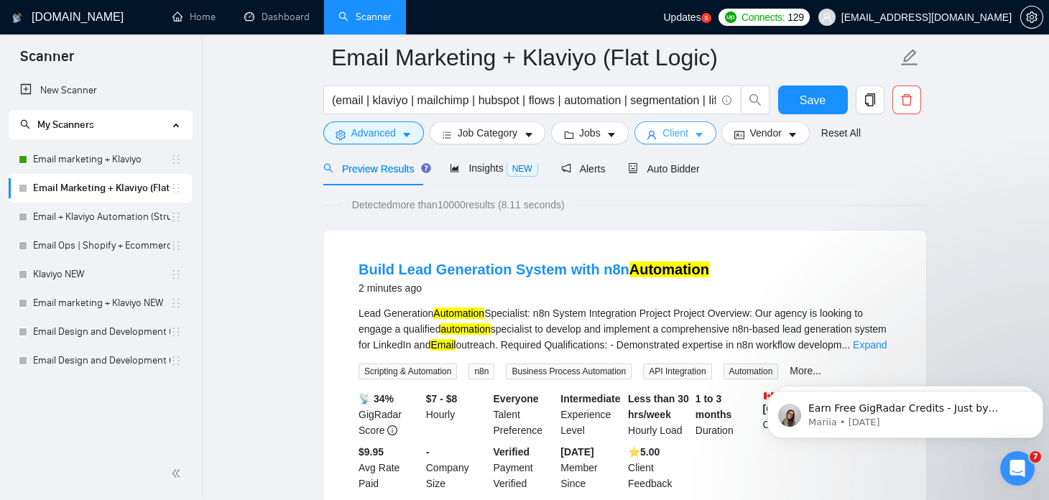
scroll to position [0, 0]
click at [763, 128] on span "Vendor" at bounding box center [766, 133] width 32 height 16
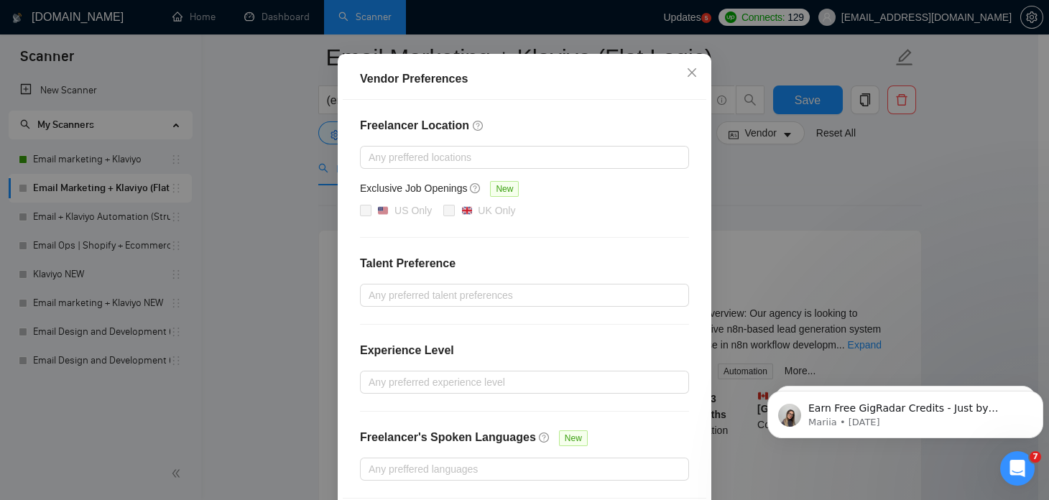
scroll to position [106, 0]
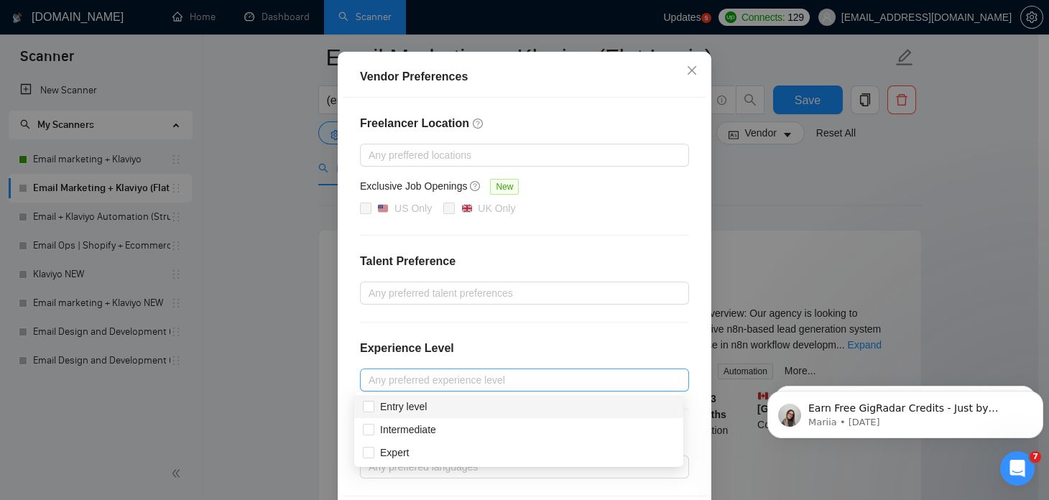
click at [406, 379] on div at bounding box center [518, 379] width 308 height 17
click at [372, 425] on input "Intermediate" at bounding box center [368, 428] width 10 height 10
checkbox input "true"
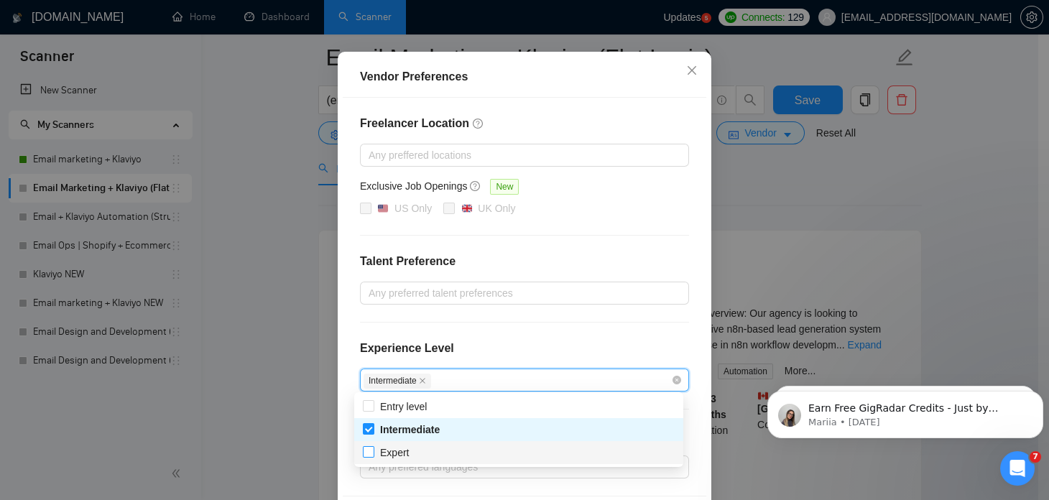
click at [366, 448] on input "Expert" at bounding box center [368, 451] width 10 height 10
checkbox input "true"
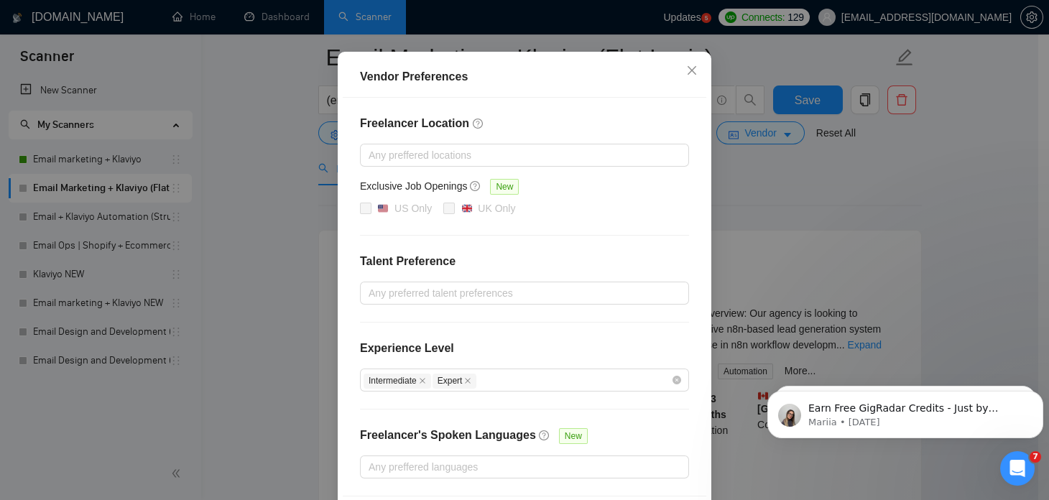
click at [343, 402] on div "Freelancer Location Any preffered locations Exclusive Job Openings New US Only …" at bounding box center [525, 297] width 364 height 398
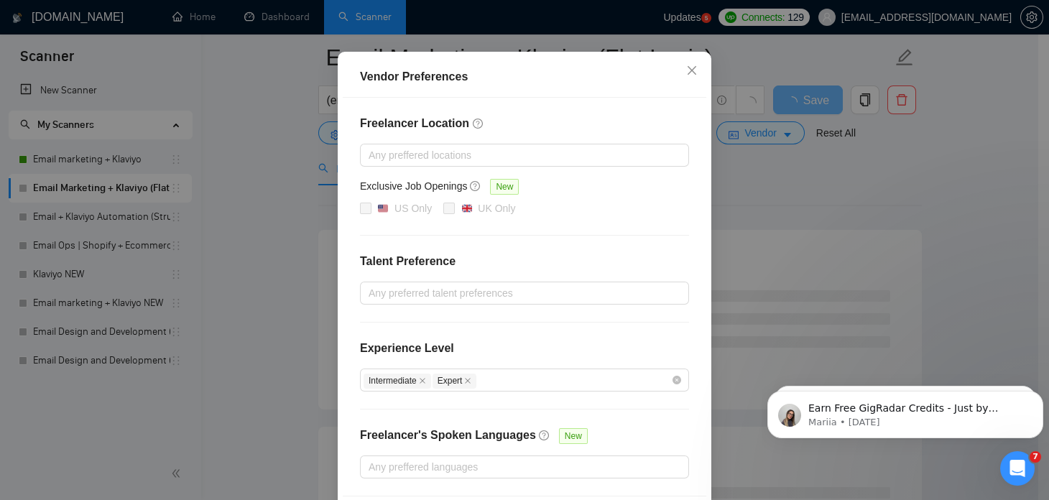
scroll to position [162, 0]
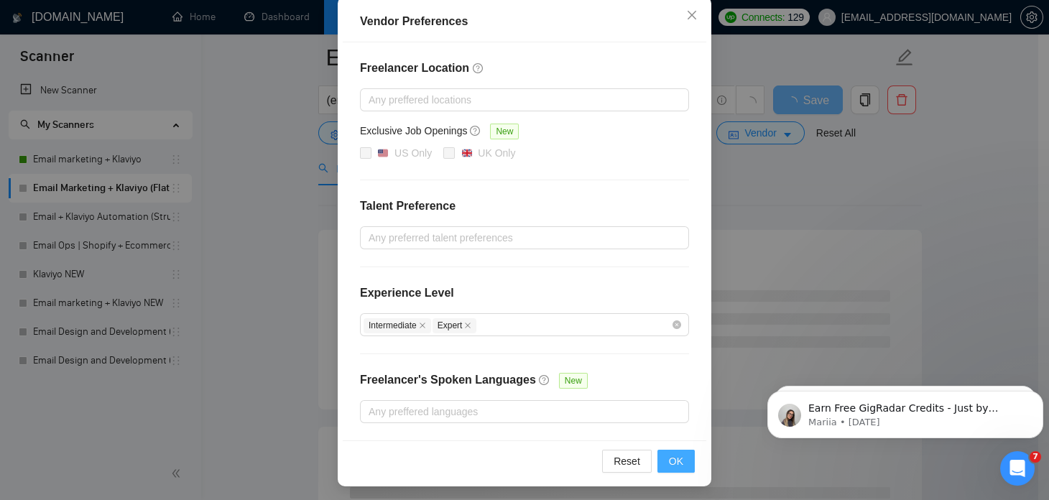
click at [675, 462] on span "OK" at bounding box center [676, 461] width 14 height 16
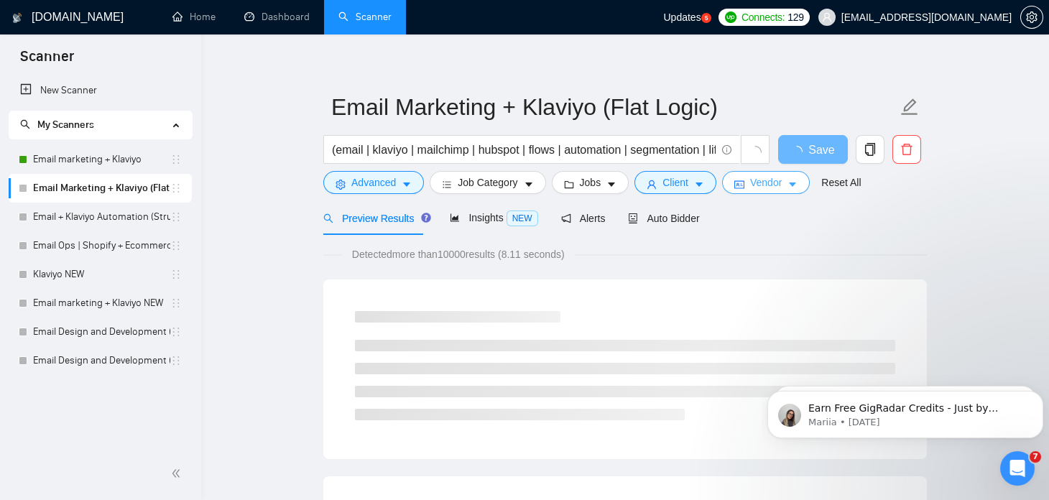
scroll to position [9, 0]
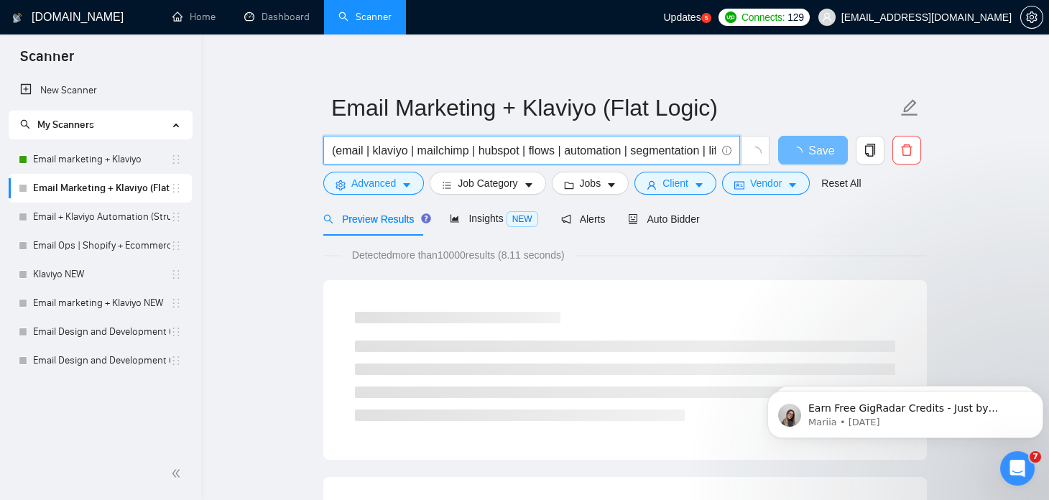
click at [638, 151] on input "(email | klaviyo | mailchimp | hubspot | flows | automation | segmentation | li…" at bounding box center [524, 151] width 384 height 18
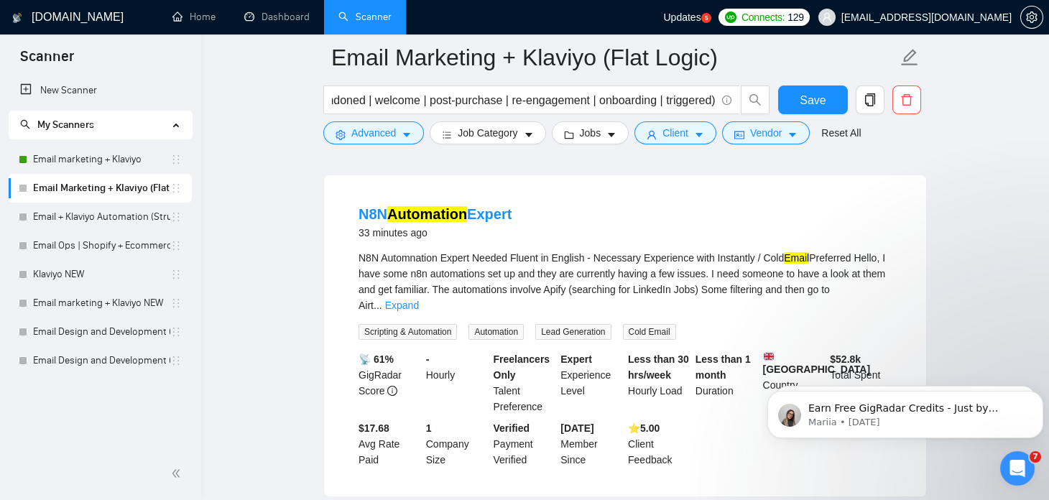
scroll to position [0, 0]
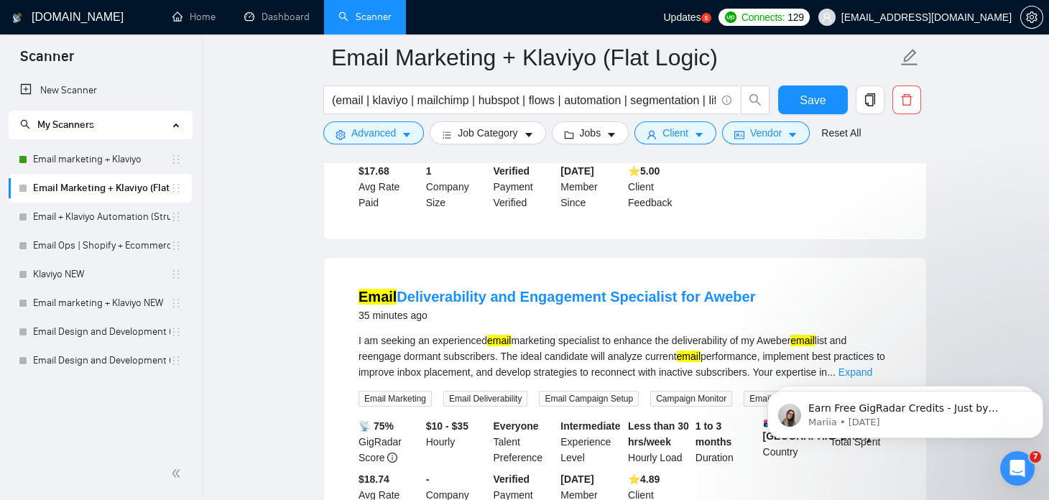
scroll to position [3261, 0]
click at [848, 366] on link "Expand" at bounding box center [856, 371] width 34 height 11
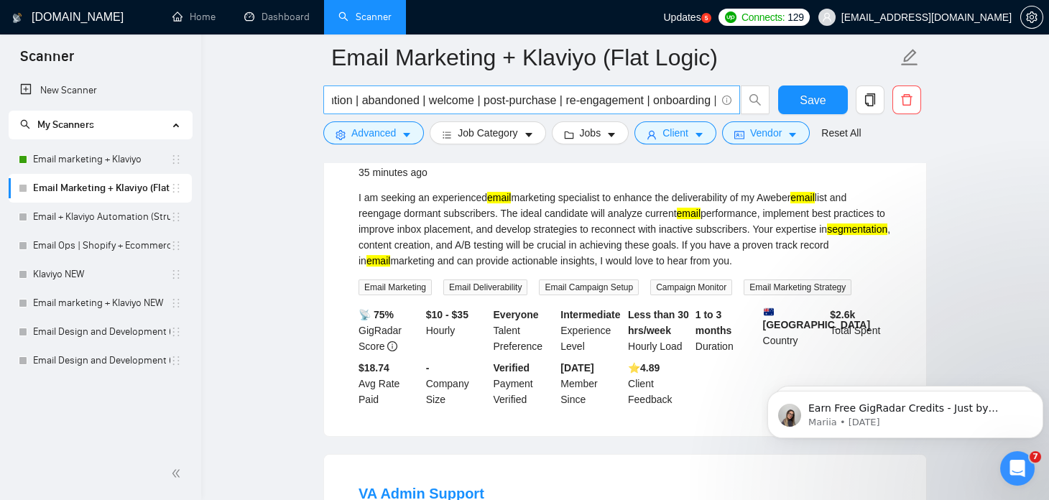
scroll to position [0, 508]
click at [663, 99] on input "(email | klaviyo | mailchimp | hubspot | flows | automation | segmentation | li…" at bounding box center [524, 100] width 384 height 18
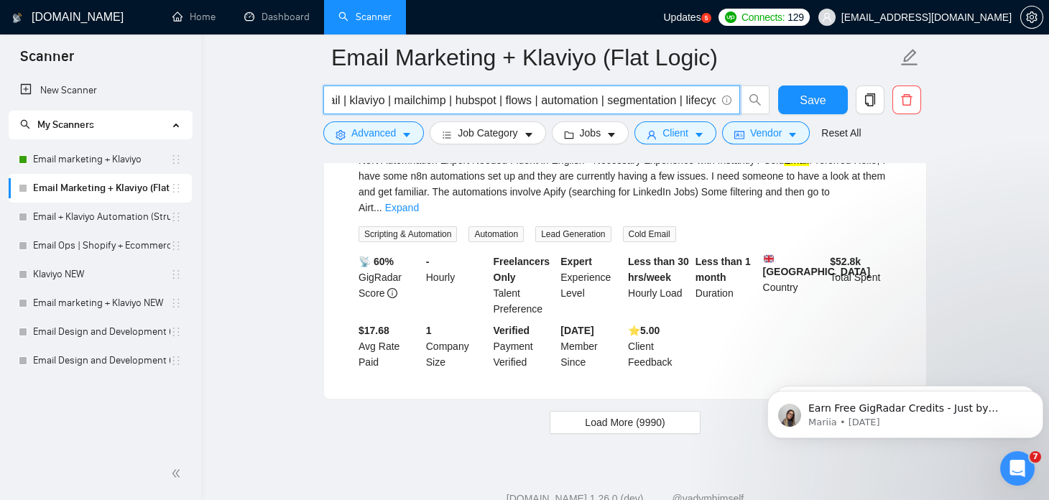
scroll to position [0, 24]
drag, startPoint x: 504, startPoint y: 96, endPoint x: 596, endPoint y: 101, distance: 92.8
click at [596, 101] on input "(email | klaviyo | mailchimp | hubspot | flows | automation | segmentation | li…" at bounding box center [524, 100] width 384 height 18
paste input "campaign | company | automation | flow"
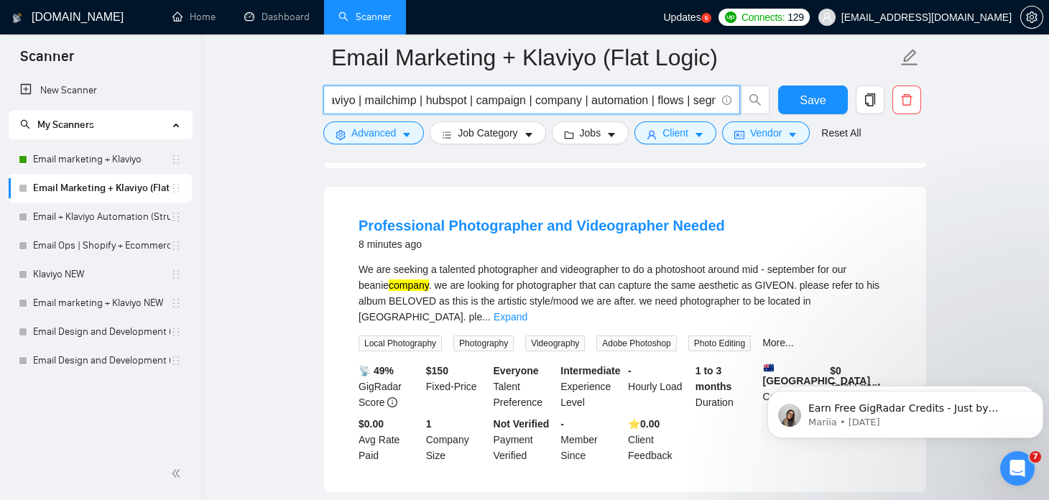
scroll to position [308, 0]
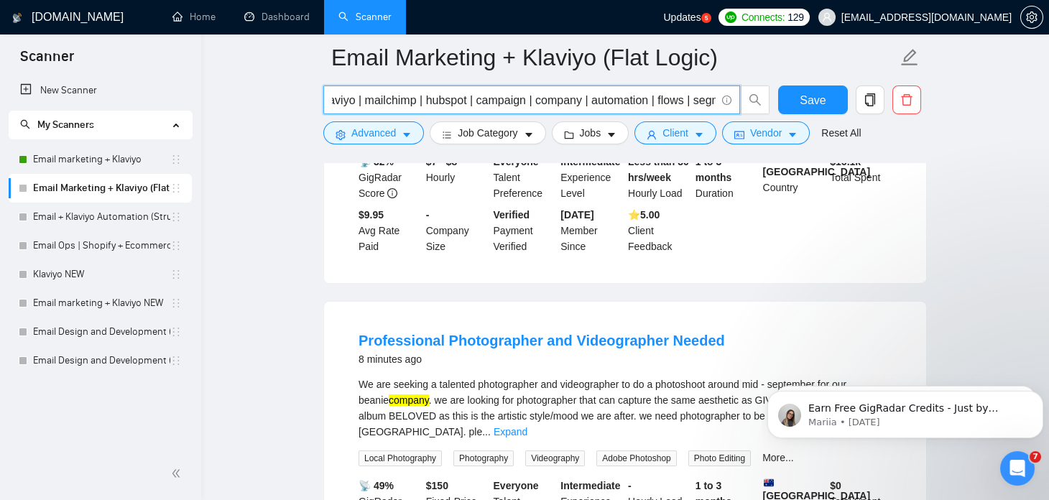
type input "(email | klaviyo | mailchimp | hubspot | campaign | company | automation | flow…"
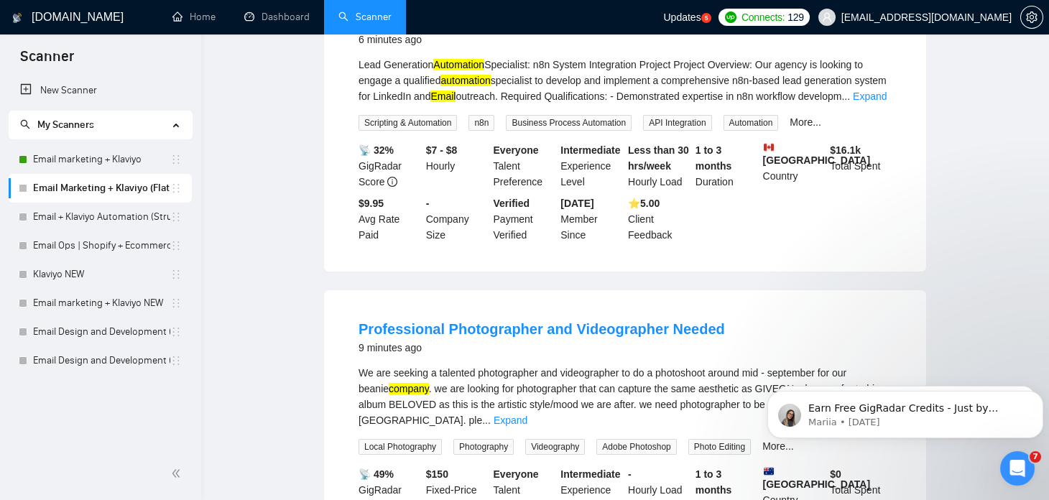
scroll to position [0, 0]
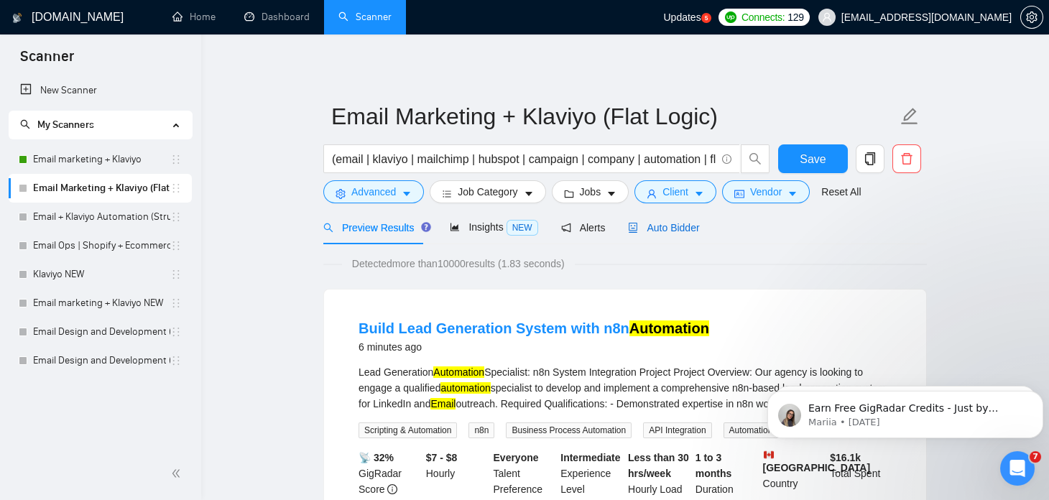
click at [642, 228] on span "Auto Bidder" at bounding box center [663, 227] width 71 height 11
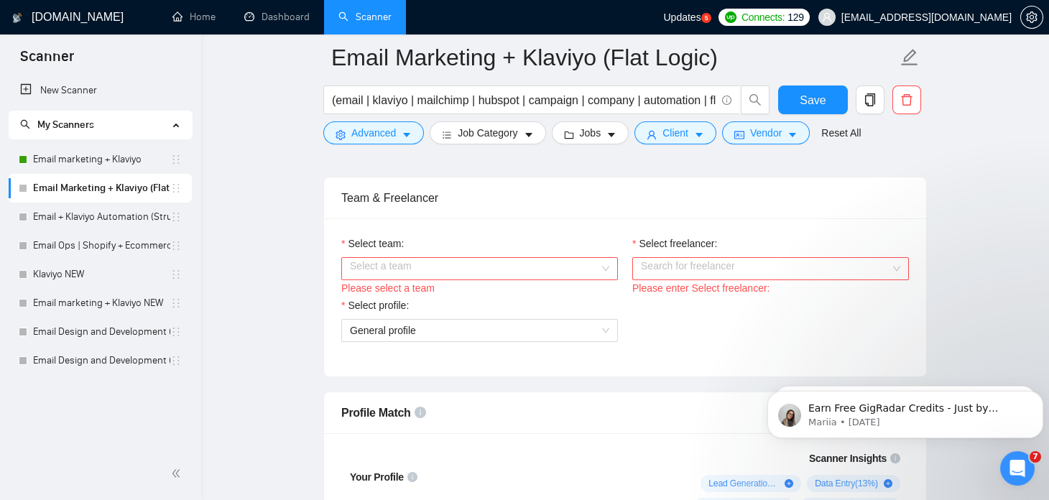
scroll to position [746, 0]
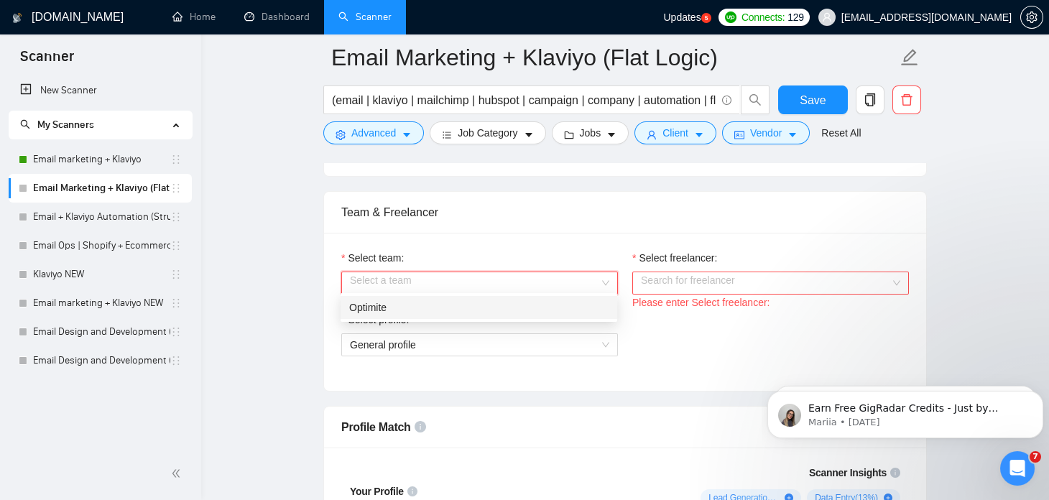
click at [430, 272] on input "Select team:" at bounding box center [474, 283] width 249 height 22
click at [438, 305] on div "Optimite" at bounding box center [478, 308] width 259 height 16
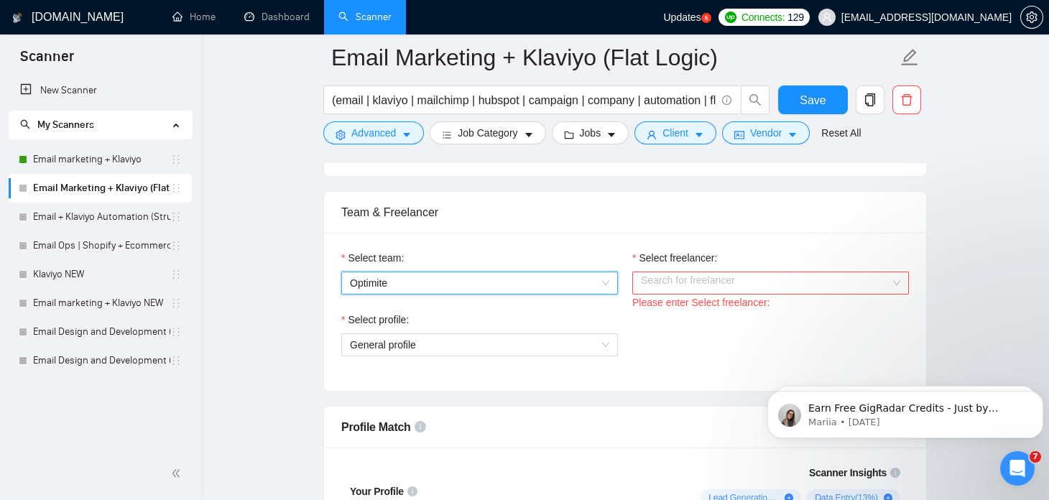
click at [658, 282] on input "Select freelancer:" at bounding box center [765, 283] width 249 height 22
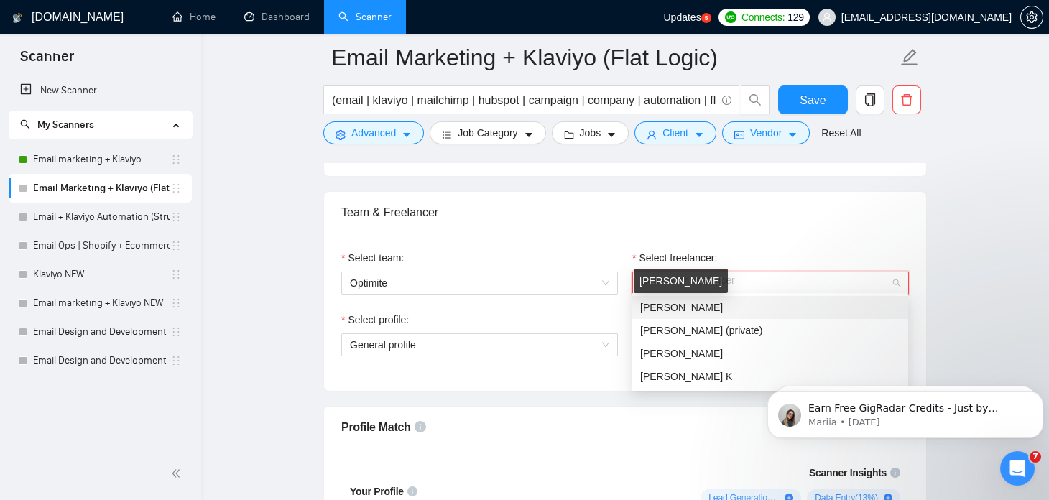
click at [668, 310] on span "Sushant Yadav" at bounding box center [681, 307] width 83 height 11
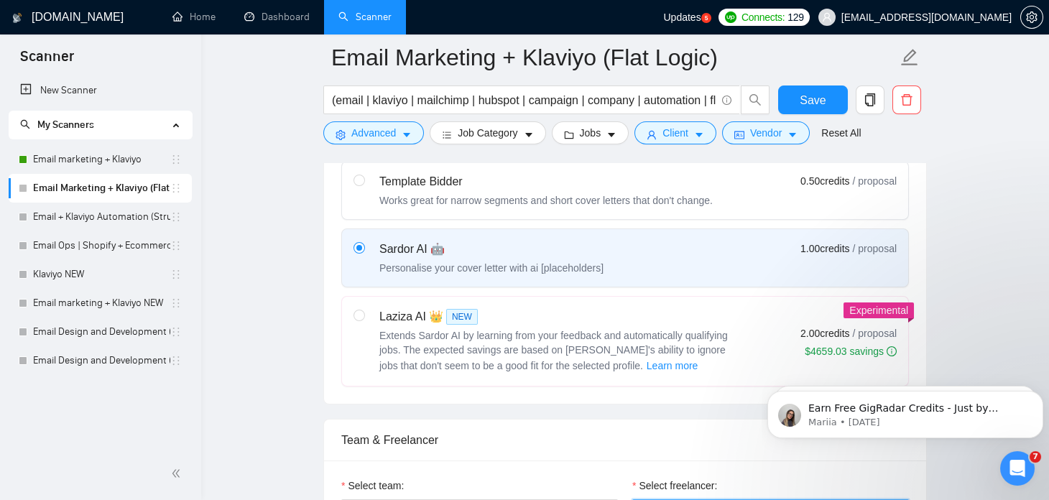
scroll to position [516, 0]
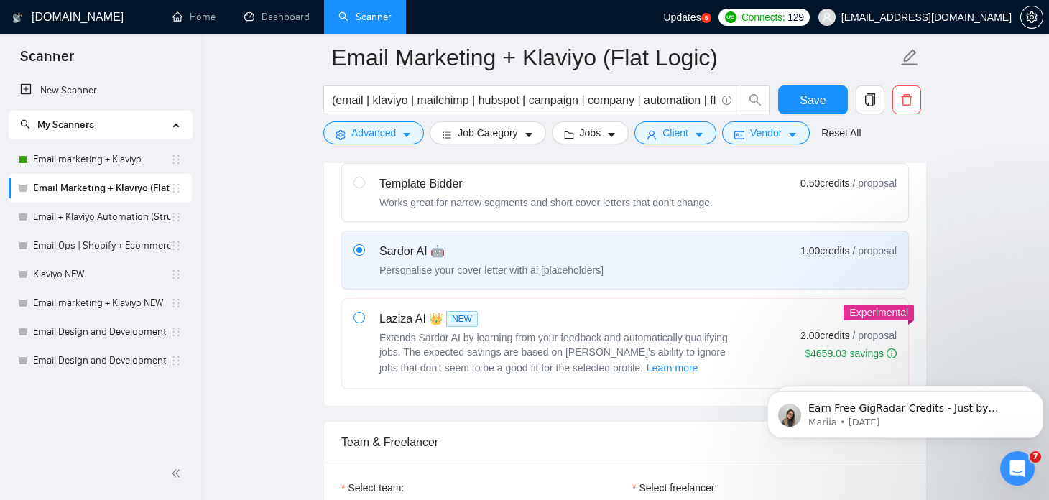
click at [364, 313] on span at bounding box center [359, 317] width 11 height 11
click at [364, 313] on input "radio" at bounding box center [359, 317] width 10 height 10
radio input "true"
radio input "false"
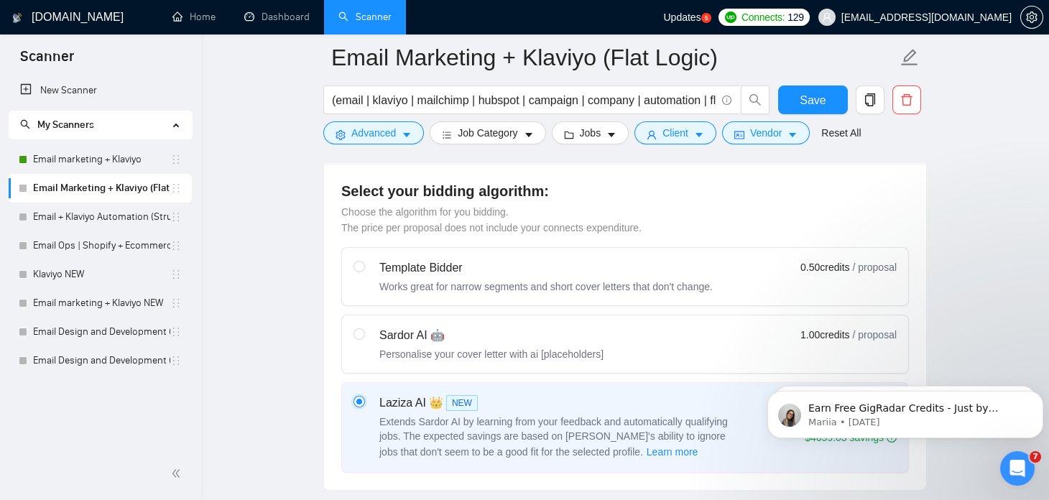
scroll to position [471, 0]
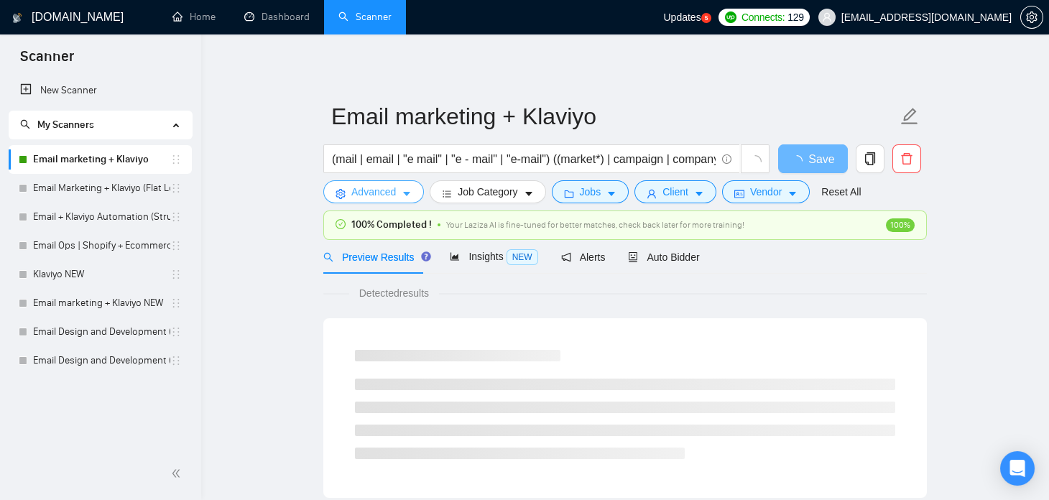
click at [366, 189] on span "Advanced" at bounding box center [373, 192] width 45 height 16
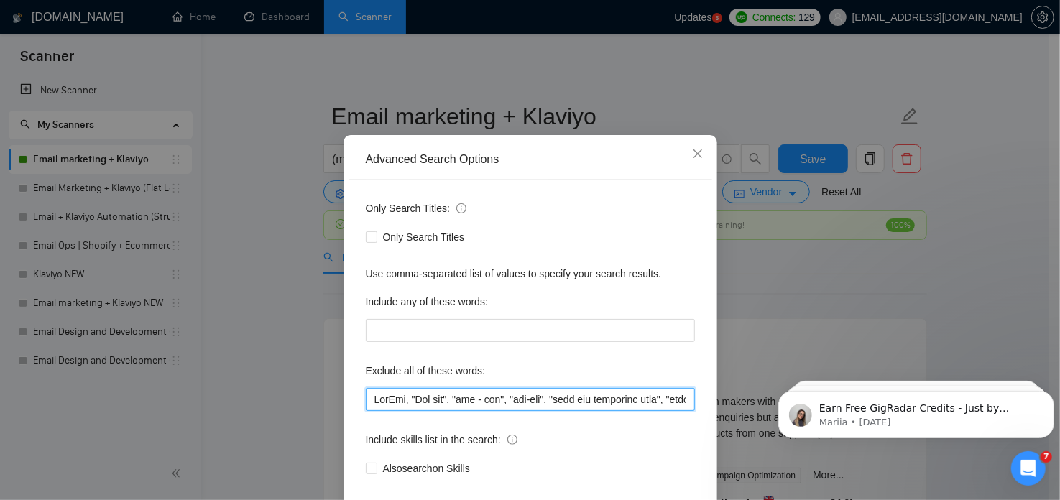
click at [463, 394] on input "text" at bounding box center [530, 399] width 329 height 23
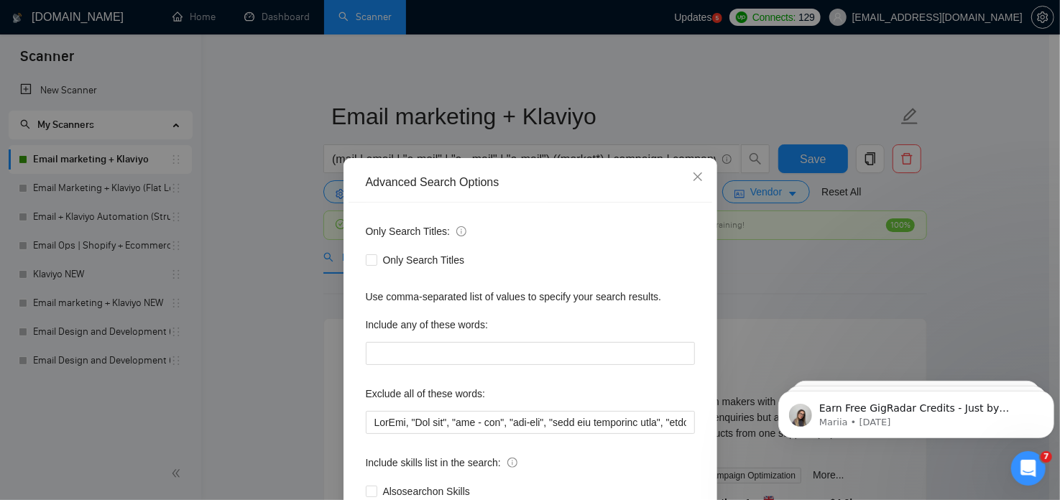
click at [507, 68] on div "Advanced Search Options Only Search Titles: Only Search Titles Use comma-separa…" at bounding box center [530, 250] width 1060 height 500
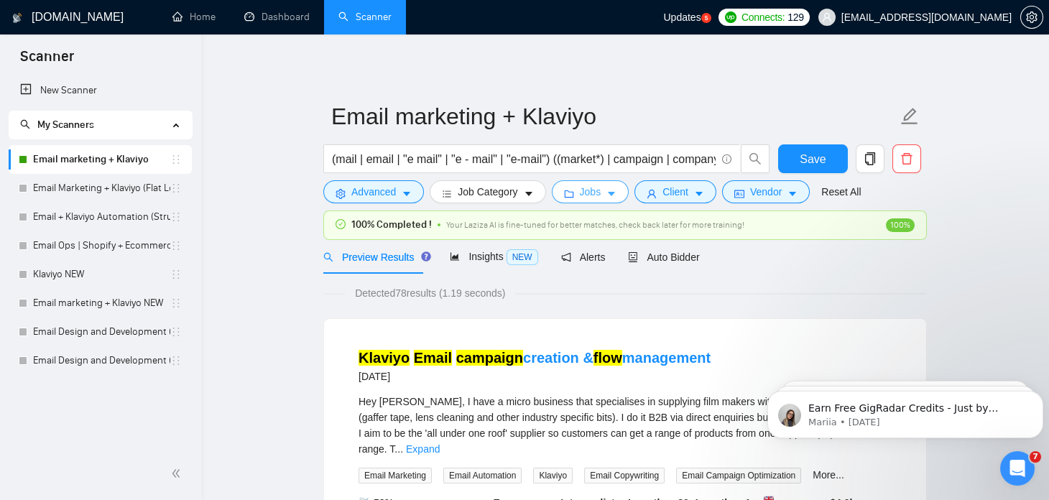
click at [582, 195] on span "Jobs" at bounding box center [591, 192] width 22 height 16
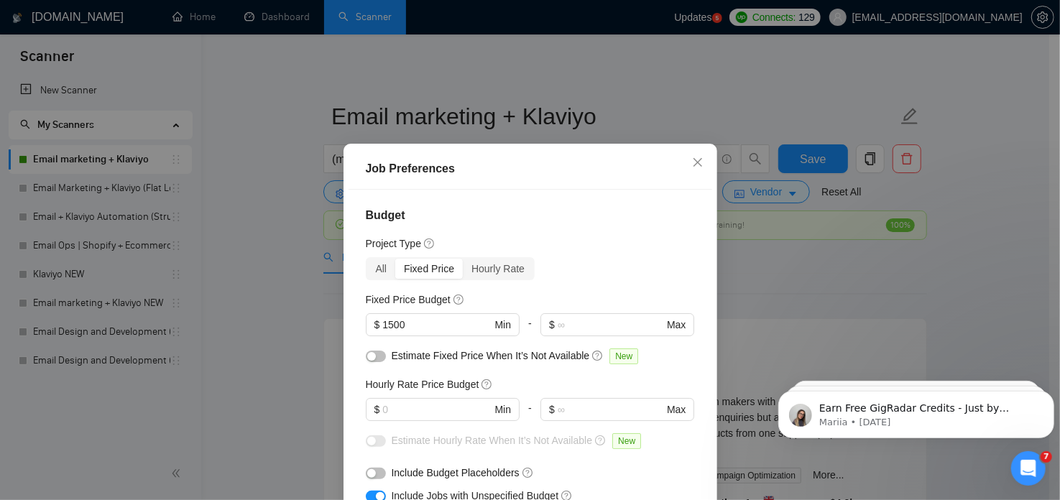
click at [290, 140] on div "Job Preferences Budget Project Type All Fixed Price Hourly Rate Fixed Price Bud…" at bounding box center [530, 250] width 1060 height 500
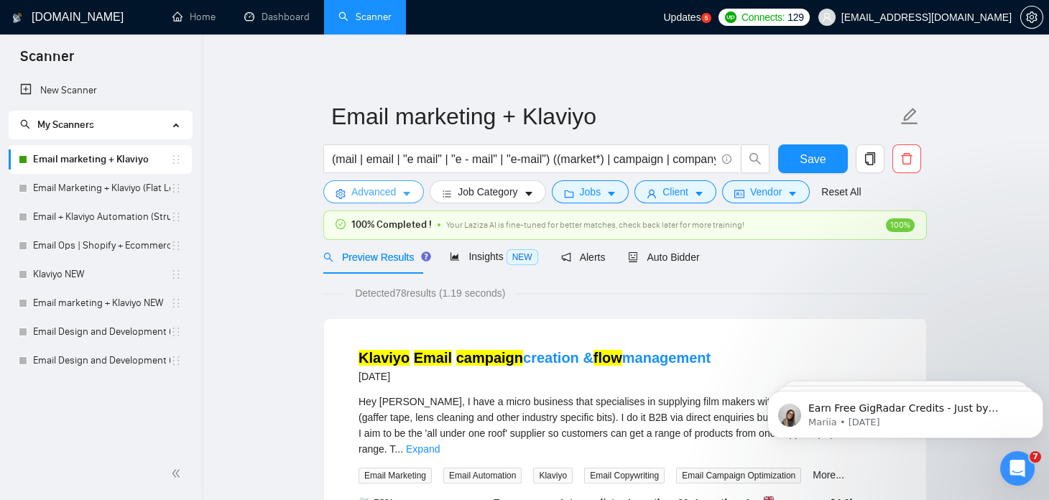
click at [407, 190] on icon "caret-down" at bounding box center [407, 194] width 10 height 10
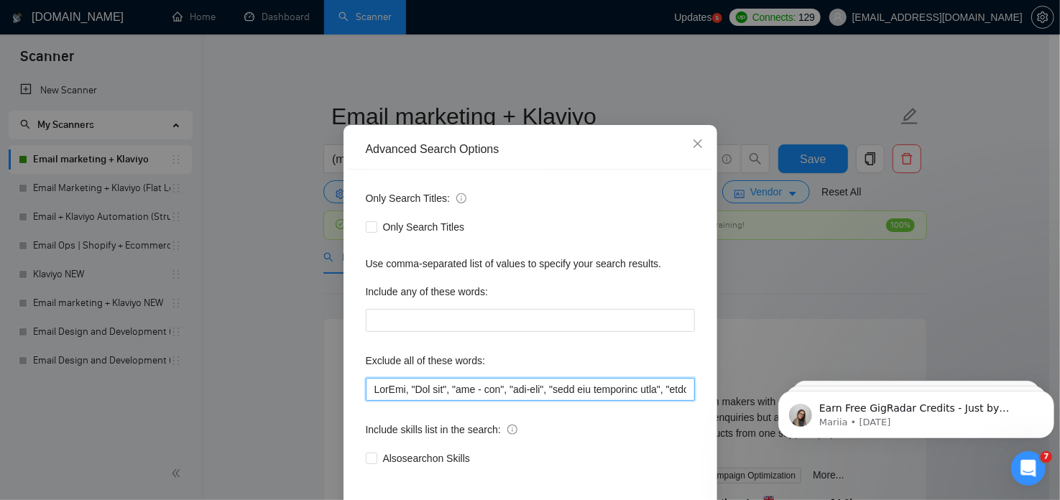
drag, startPoint x: 614, startPoint y: 387, endPoint x: 328, endPoint y: 389, distance: 286.0
click at [328, 389] on div "Advanced Search Options Only Search Titles: Only Search Titles Use comma-separa…" at bounding box center [530, 250] width 1060 height 500
click at [627, 70] on div "Advanced Search Options Only Search Titles: Only Search Titles Use comma-separa…" at bounding box center [530, 250] width 1060 height 500
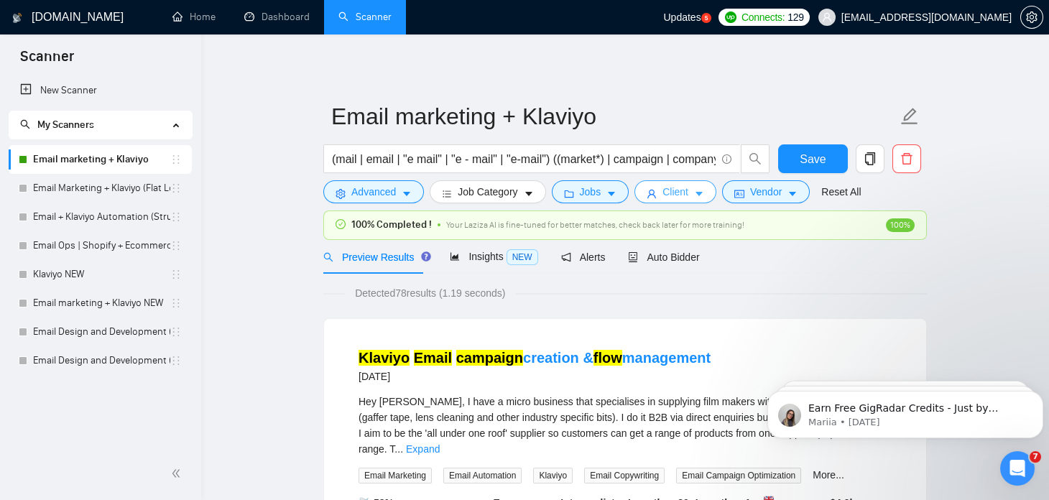
click at [674, 193] on span "Client" at bounding box center [675, 192] width 26 height 16
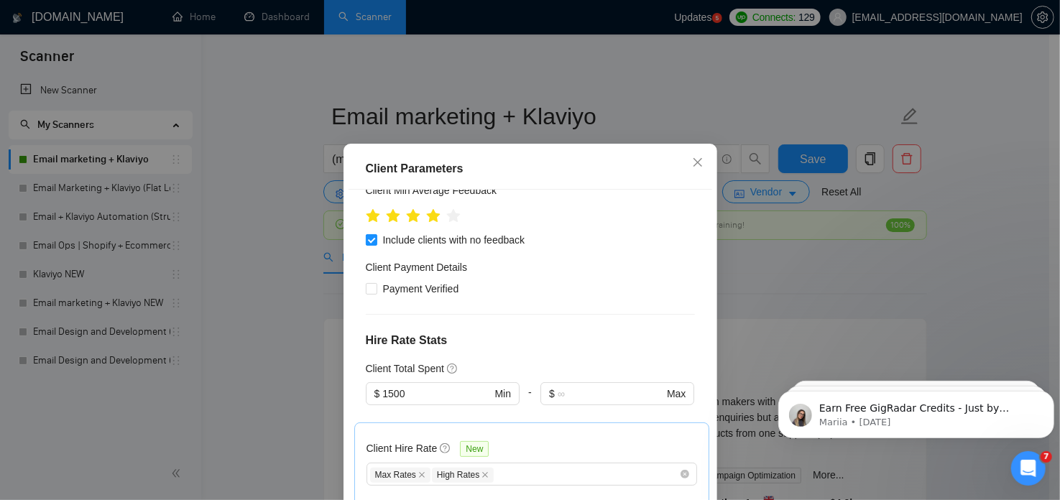
scroll to position [471, 0]
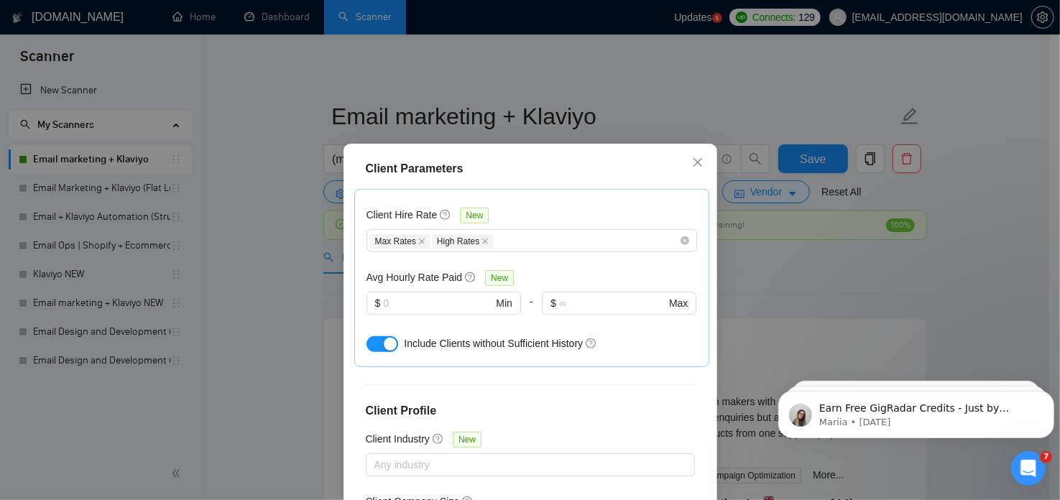
click at [583, 75] on div "Client Parameters Client Location Include Client Countries United States Canada…" at bounding box center [530, 250] width 1060 height 500
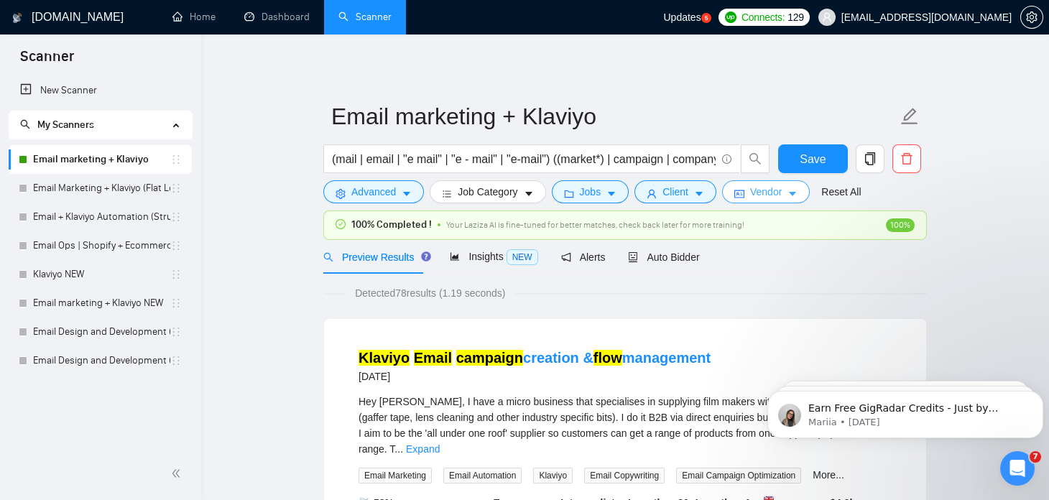
click at [754, 199] on span "Vendor" at bounding box center [766, 192] width 32 height 16
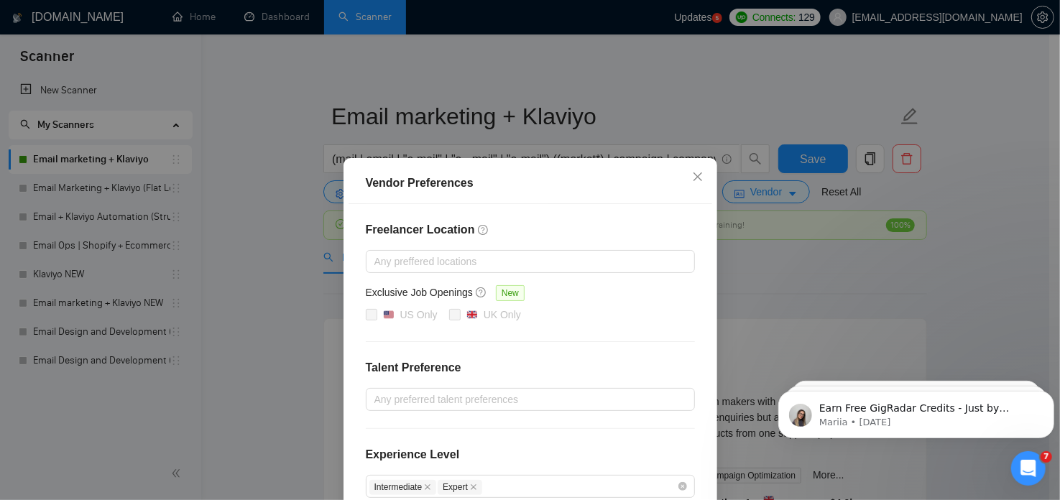
scroll to position [162, 0]
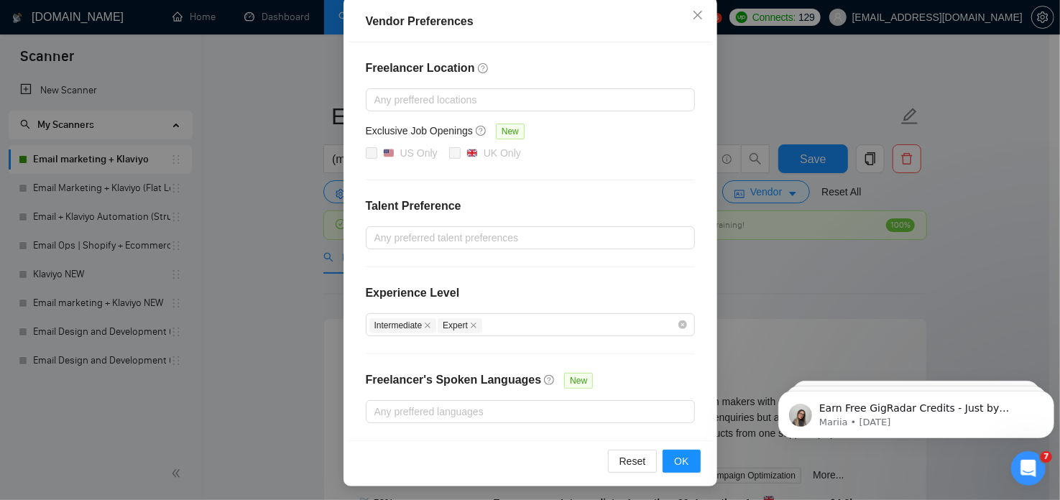
click at [756, 226] on div "Vendor Preferences Freelancer Location Any preffered locations Exclusive Job Op…" at bounding box center [530, 250] width 1060 height 500
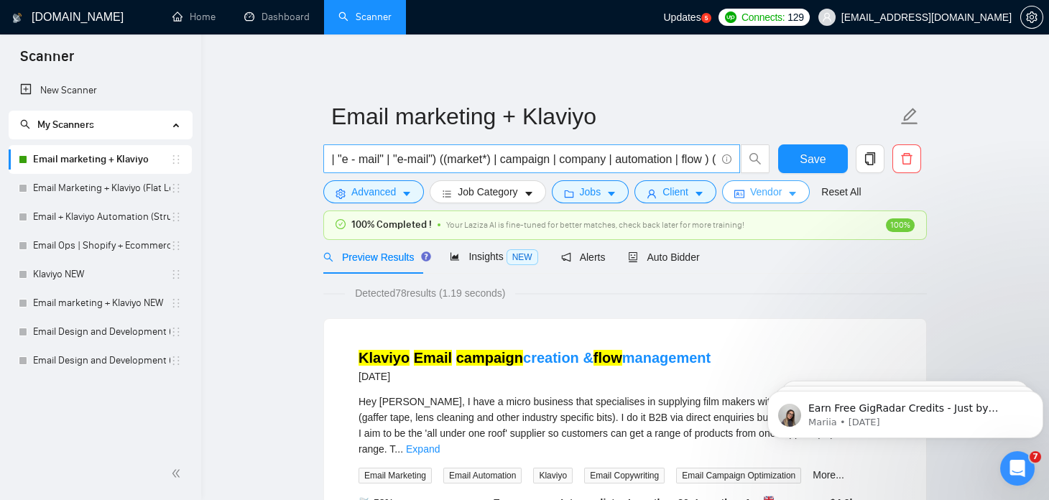
scroll to position [0, 114]
drag, startPoint x: 499, startPoint y: 160, endPoint x: 703, endPoint y: 164, distance: 203.4
click at [703, 164] on input "(mail | email | "e mail" | "e - mail" | "e-mail") ((market*) | campaign | compa…" at bounding box center [524, 159] width 384 height 18
click at [634, 256] on span "Auto Bidder" at bounding box center [663, 256] width 71 height 11
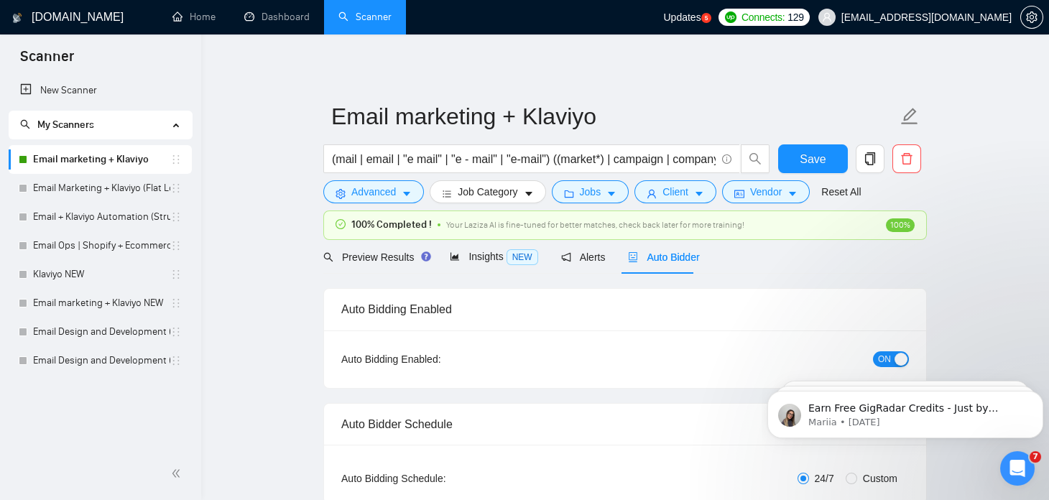
checkbox input "true"
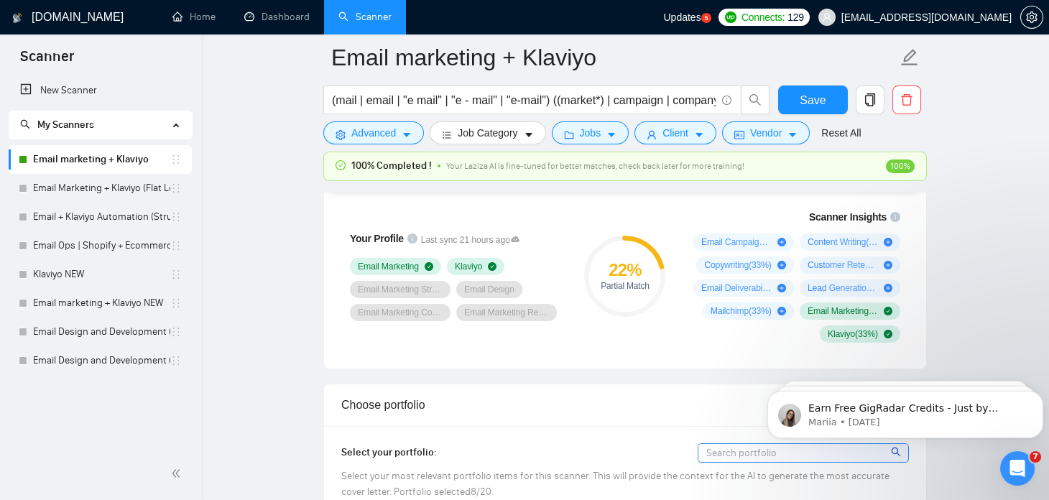
scroll to position [977, 0]
